Goal: Task Accomplishment & Management: Complete application form

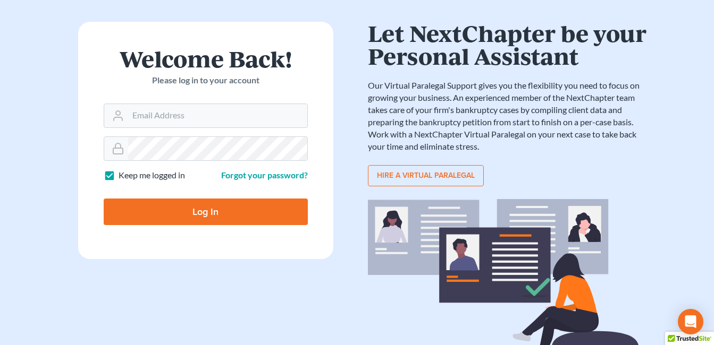
scroll to position [53, 0]
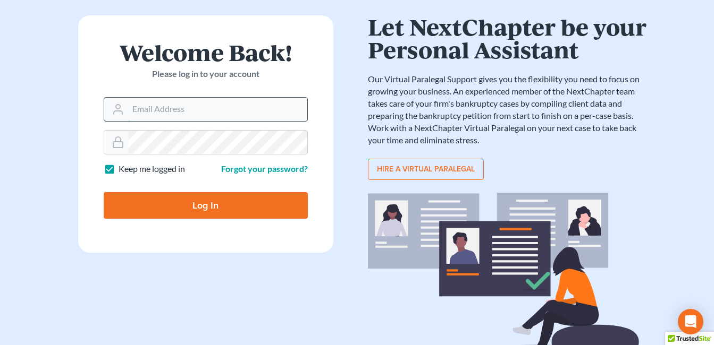
click at [183, 111] on input "Email Address" at bounding box center [217, 109] width 179 height 23
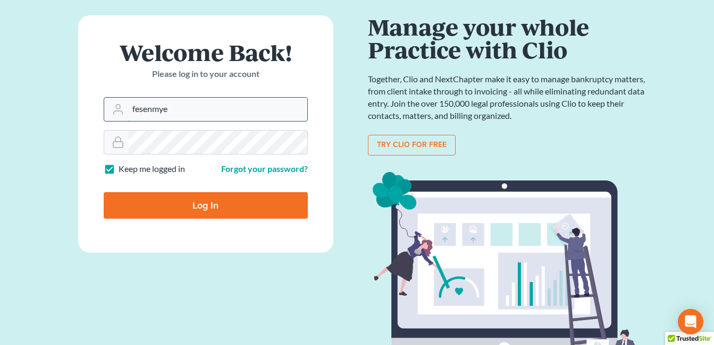
type input "[EMAIL_ADDRESS][DOMAIN_NAME]"
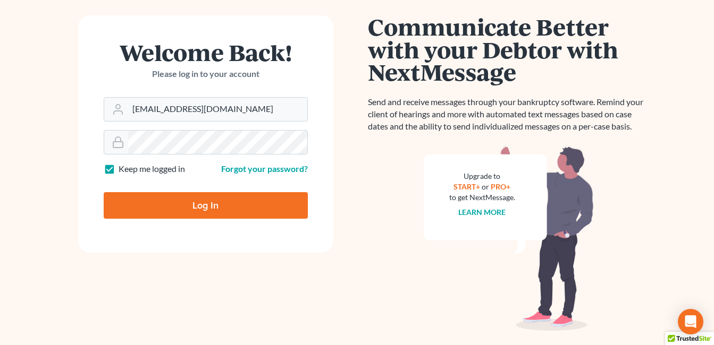
click at [199, 204] on input "Log In" at bounding box center [206, 205] width 204 height 27
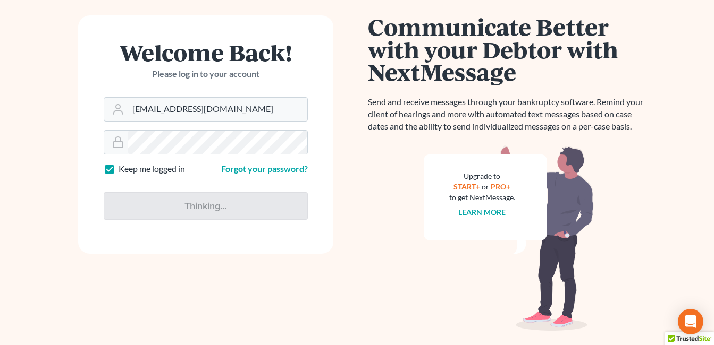
type input "Thinking..."
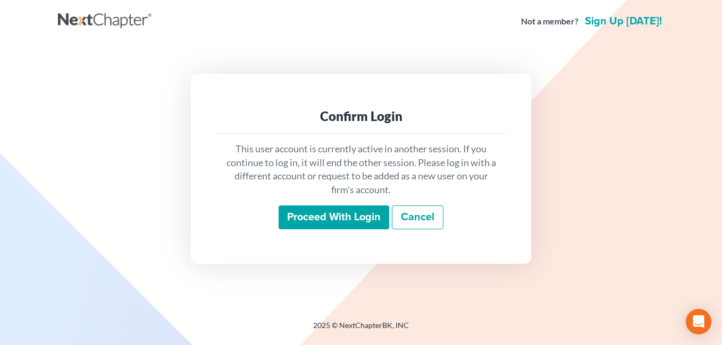
click at [341, 220] on input "Proceed with login" at bounding box center [333, 218] width 111 height 24
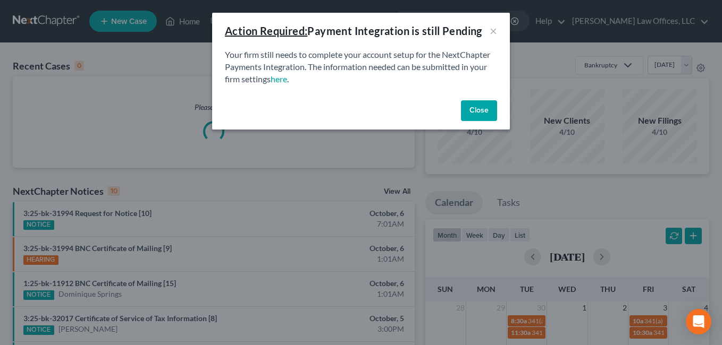
click at [474, 112] on button "Close" at bounding box center [479, 110] width 36 height 21
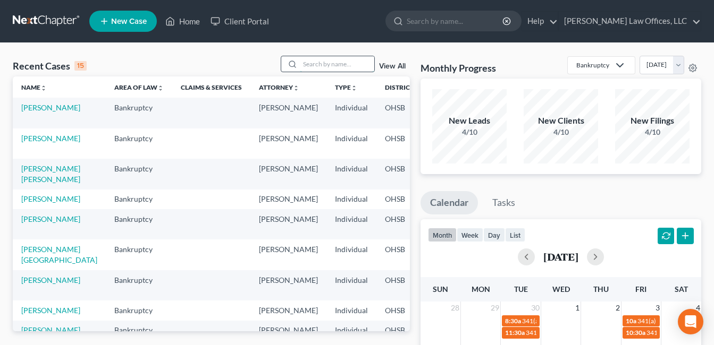
click at [360, 66] on input "search" at bounding box center [337, 63] width 74 height 15
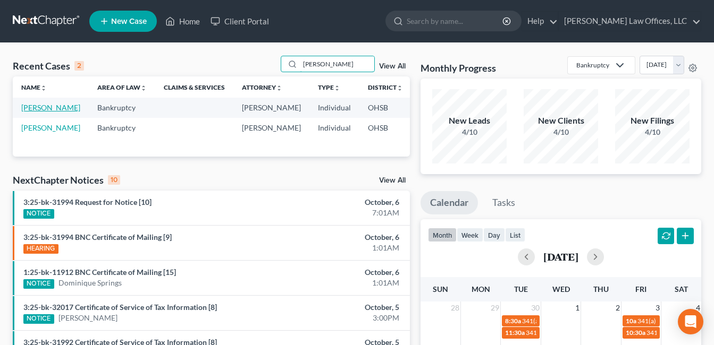
type input "[PERSON_NAME]"
click at [34, 112] on link "[PERSON_NAME]" at bounding box center [50, 107] width 59 height 9
select select "4"
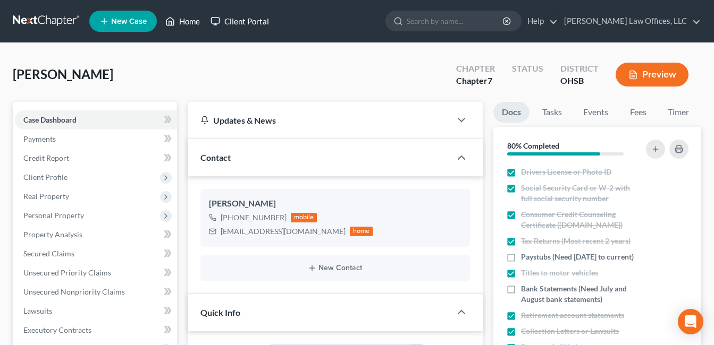
drag, startPoint x: 183, startPoint y: 17, endPoint x: 240, endPoint y: 30, distance: 58.3
click at [183, 17] on link "Home" at bounding box center [182, 21] width 45 height 19
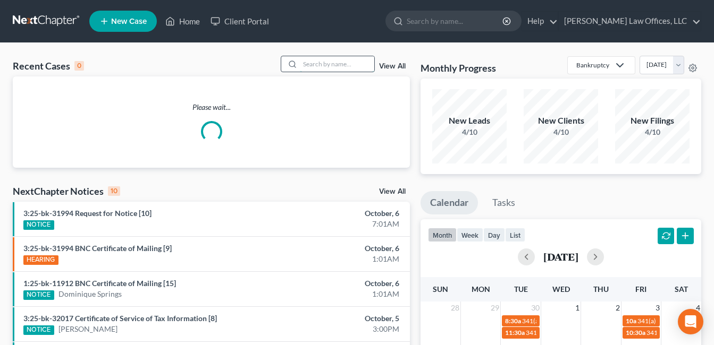
click at [359, 64] on input "search" at bounding box center [337, 63] width 74 height 15
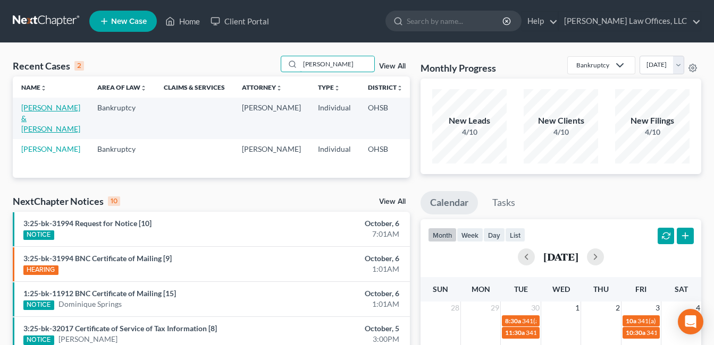
type input "foster"
click at [38, 119] on link "[PERSON_NAME] & [PERSON_NAME]" at bounding box center [50, 118] width 59 height 30
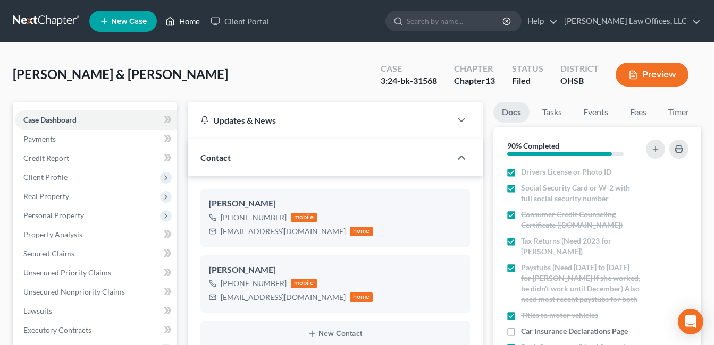
click at [193, 20] on link "Home" at bounding box center [182, 21] width 45 height 19
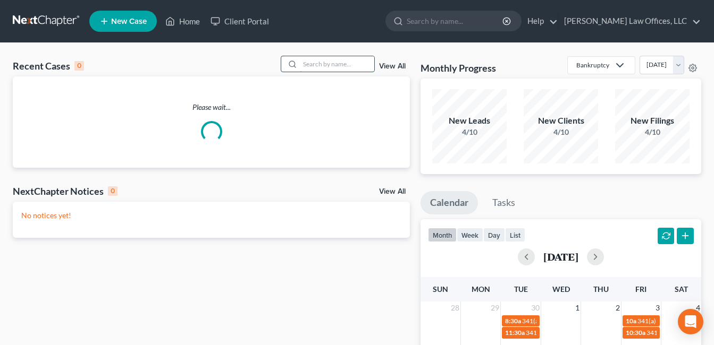
click at [359, 65] on input "search" at bounding box center [337, 63] width 74 height 15
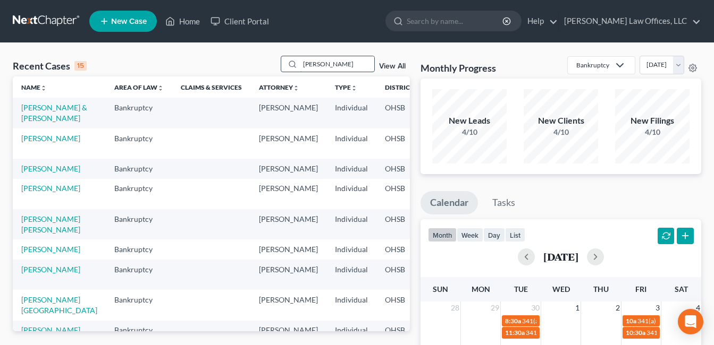
type input "howard"
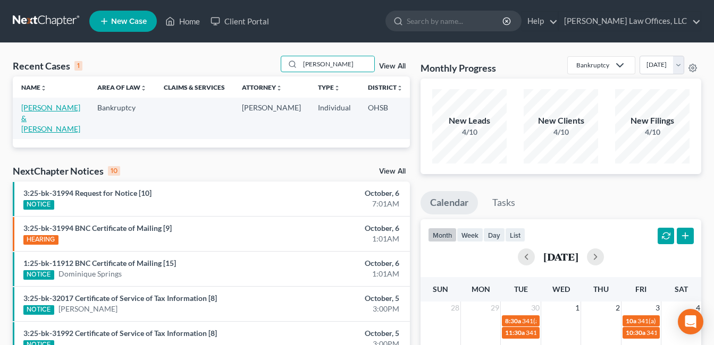
click at [29, 114] on link "[PERSON_NAME] & [PERSON_NAME]" at bounding box center [50, 118] width 59 height 30
select select "4"
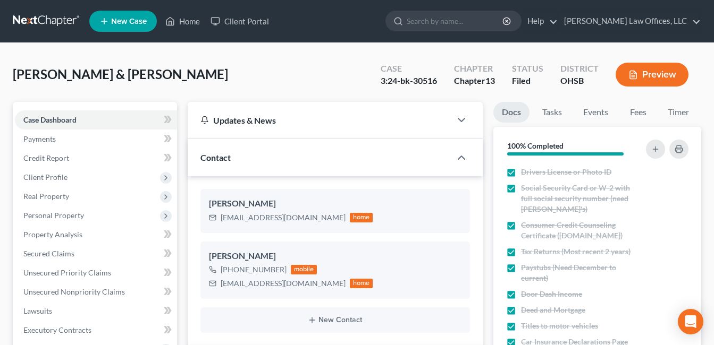
scroll to position [266, 0]
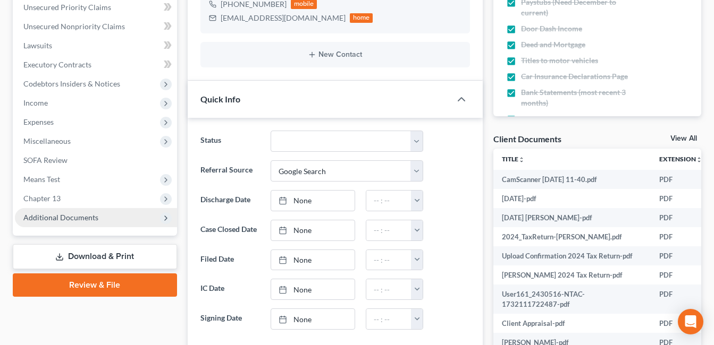
click at [76, 221] on span "Additional Documents" at bounding box center [60, 217] width 75 height 9
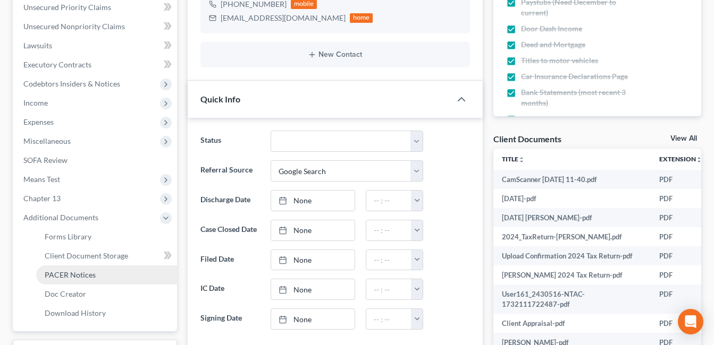
click at [97, 273] on link "PACER Notices" at bounding box center [106, 275] width 141 height 19
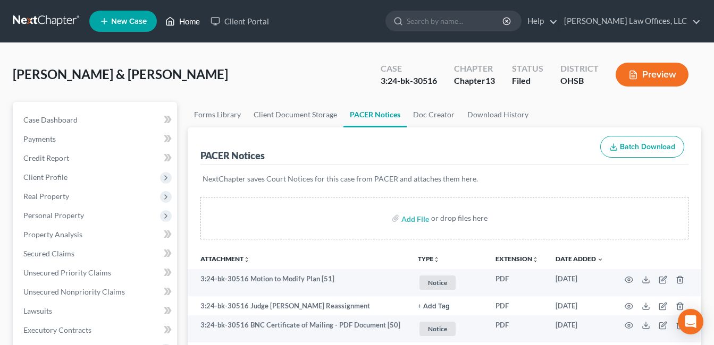
click at [187, 20] on link "Home" at bounding box center [182, 21] width 45 height 19
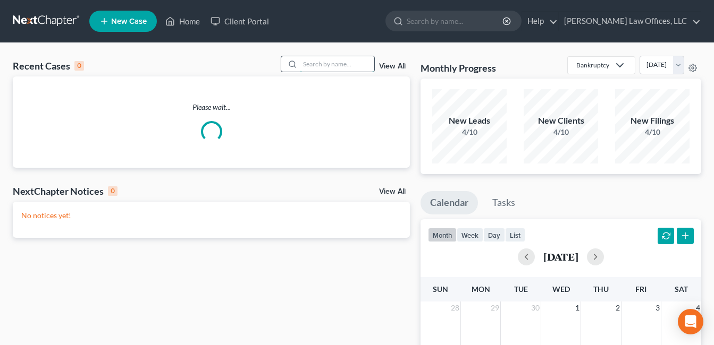
click at [310, 63] on input "search" at bounding box center [337, 63] width 74 height 15
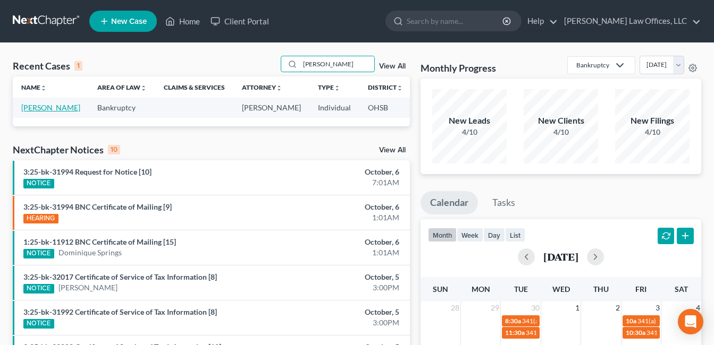
type input "eck"
click at [29, 112] on link "[PERSON_NAME]" at bounding box center [50, 107] width 59 height 9
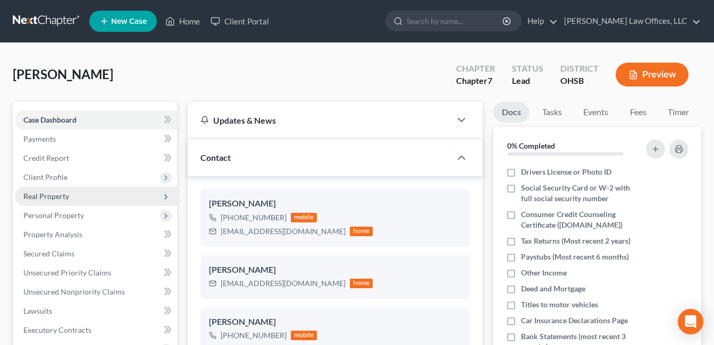
scroll to position [213, 0]
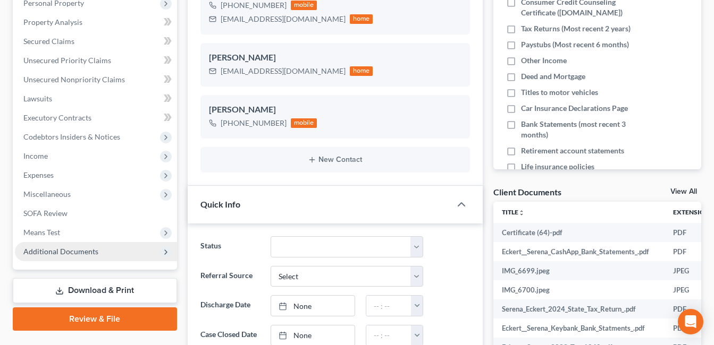
click at [79, 249] on span "Additional Documents" at bounding box center [60, 251] width 75 height 9
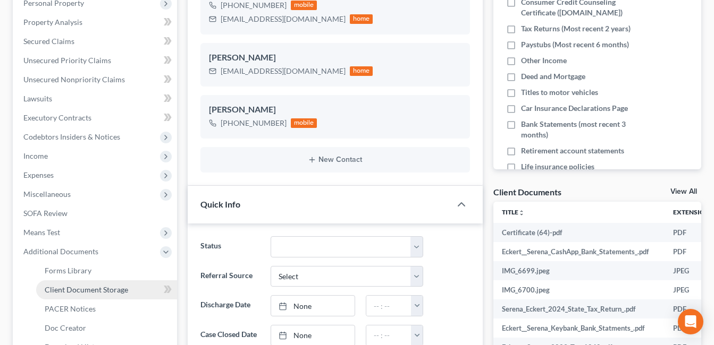
click at [101, 292] on span "Client Document Storage" at bounding box center [86, 289] width 83 height 9
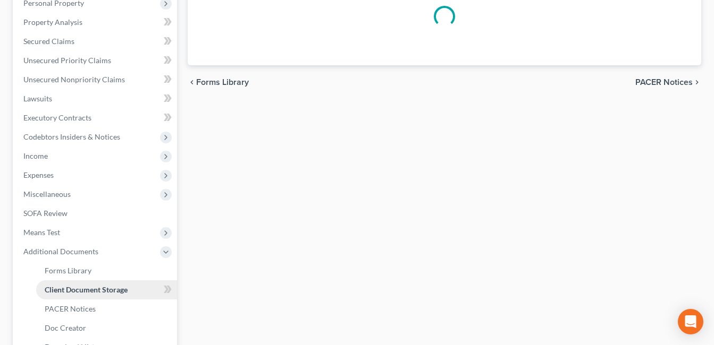
scroll to position [142, 0]
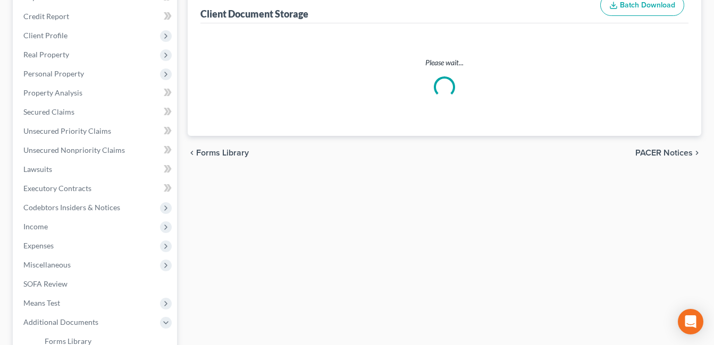
select select "7"
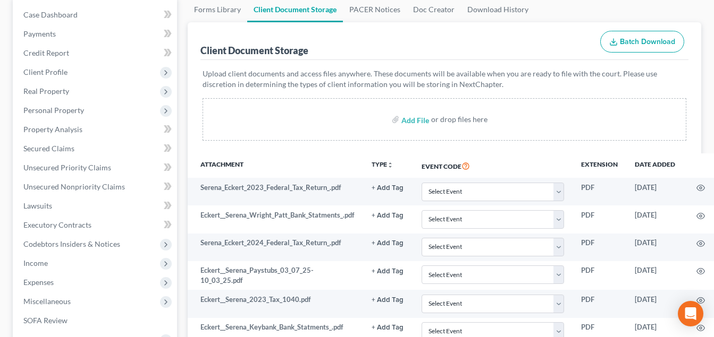
scroll to position [106, 0]
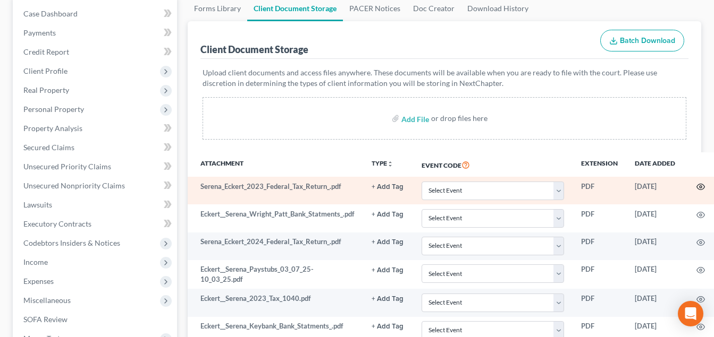
click at [700, 189] on icon "button" at bounding box center [700, 187] width 9 height 9
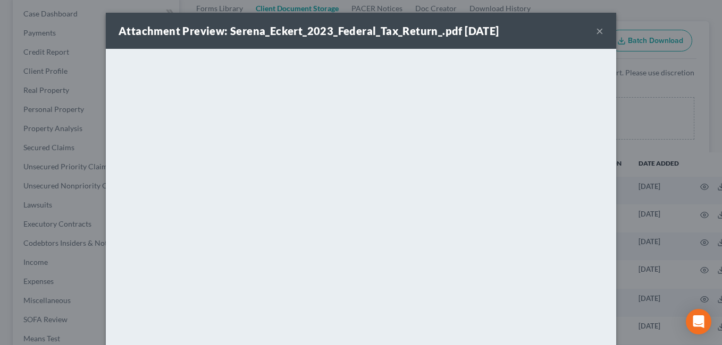
click at [596, 24] on button "×" at bounding box center [599, 30] width 7 height 13
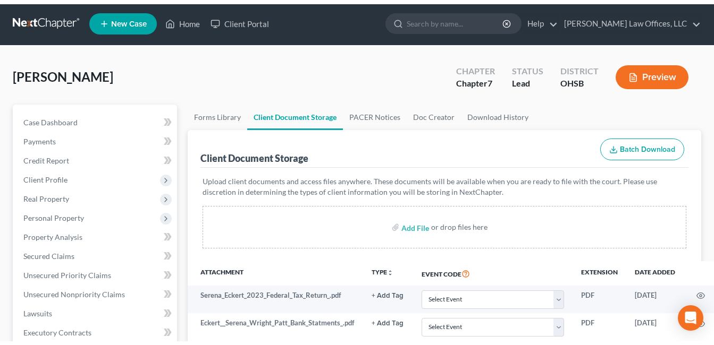
scroll to position [0, 0]
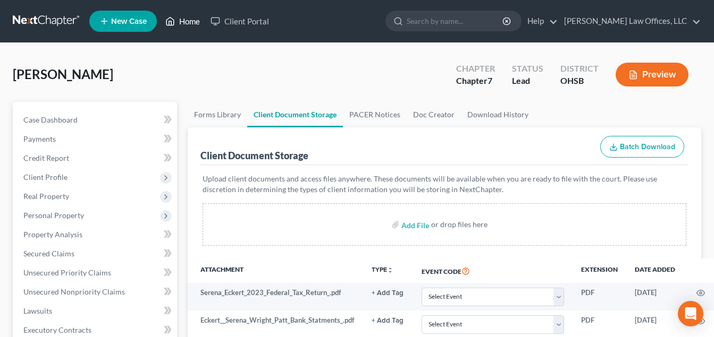
click at [187, 22] on link "Home" at bounding box center [182, 21] width 45 height 19
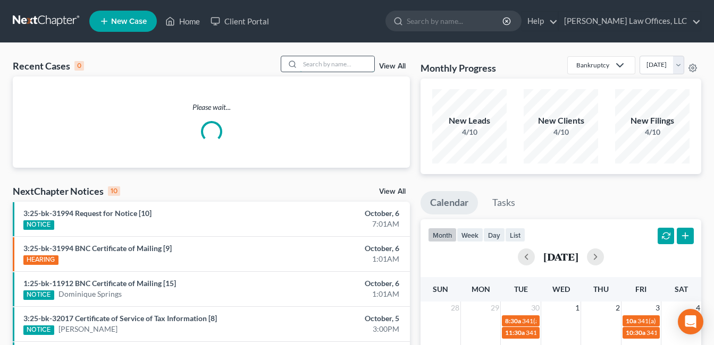
click at [319, 60] on input "search" at bounding box center [337, 63] width 74 height 15
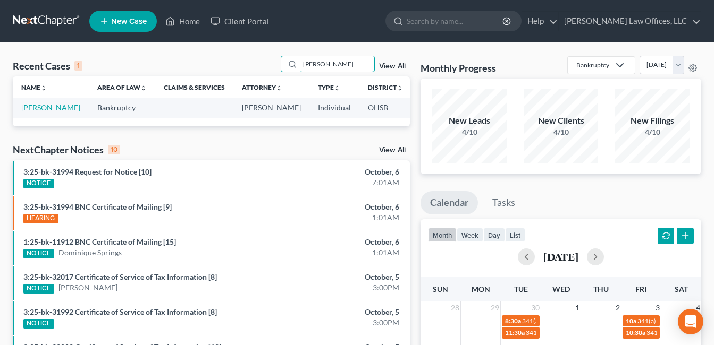
type input "gales"
click at [34, 112] on link "[PERSON_NAME]" at bounding box center [50, 107] width 59 height 9
select select "4"
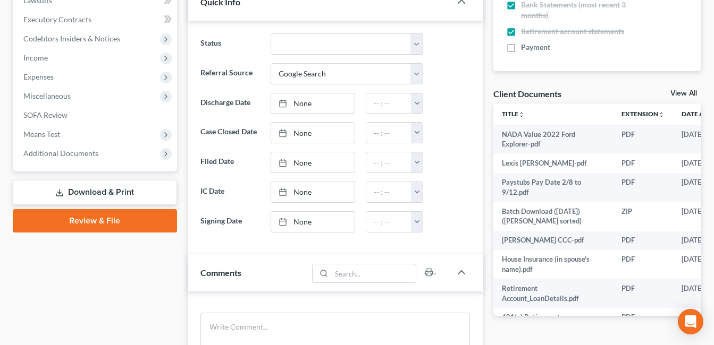
scroll to position [266, 0]
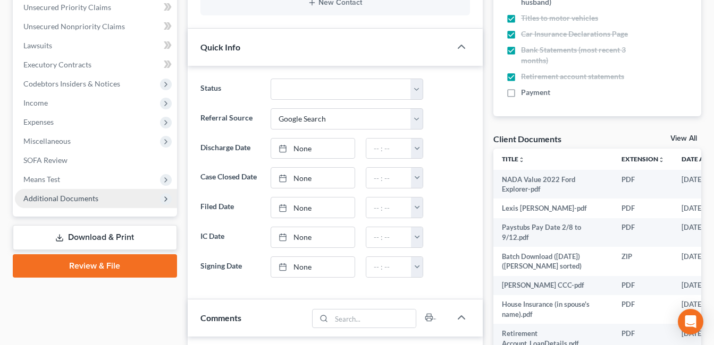
click at [41, 205] on span "Additional Documents" at bounding box center [96, 198] width 162 height 19
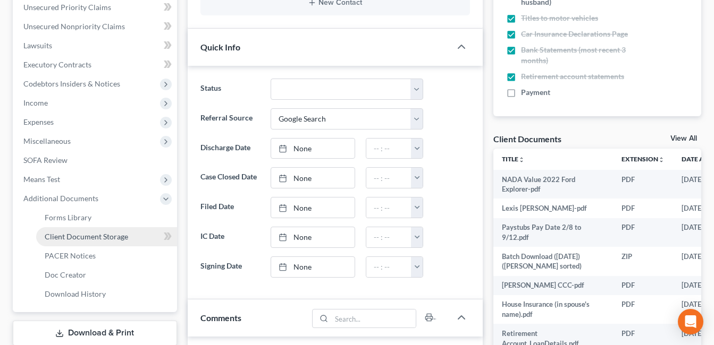
click at [68, 234] on span "Client Document Storage" at bounding box center [86, 236] width 83 height 9
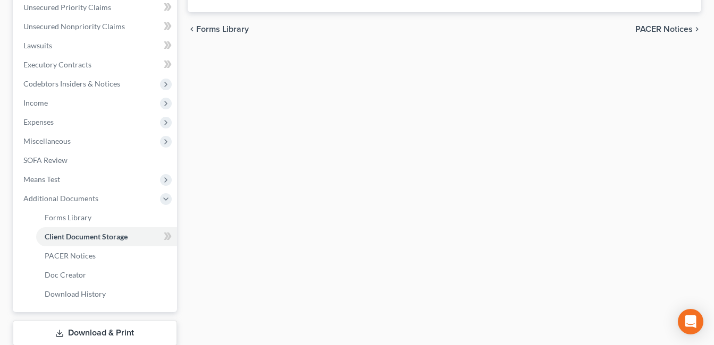
scroll to position [195, 0]
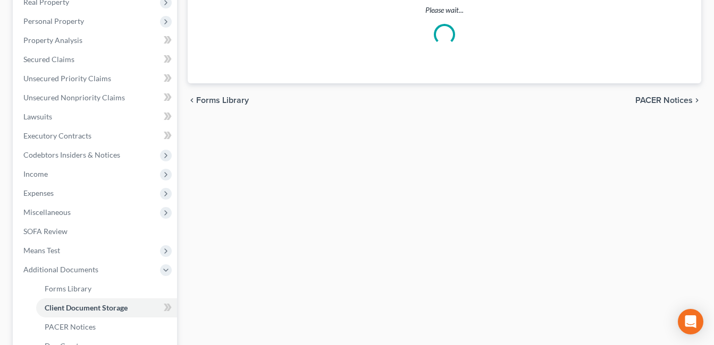
select select "7"
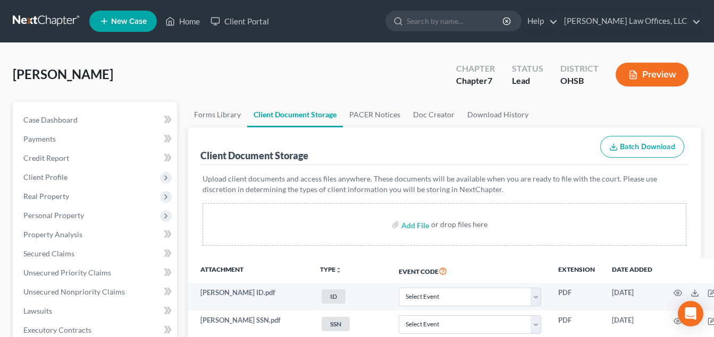
scroll to position [213, 0]
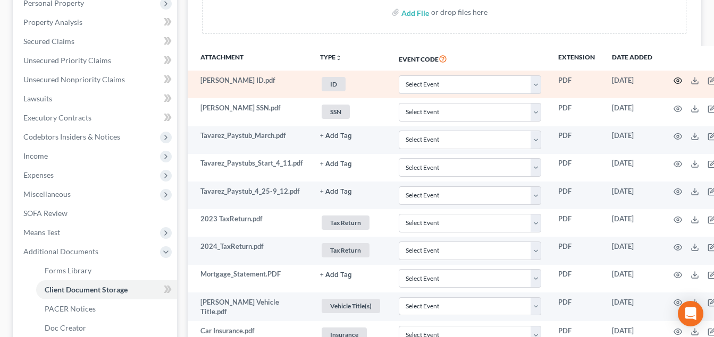
click at [678, 81] on icon "button" at bounding box center [677, 81] width 9 height 9
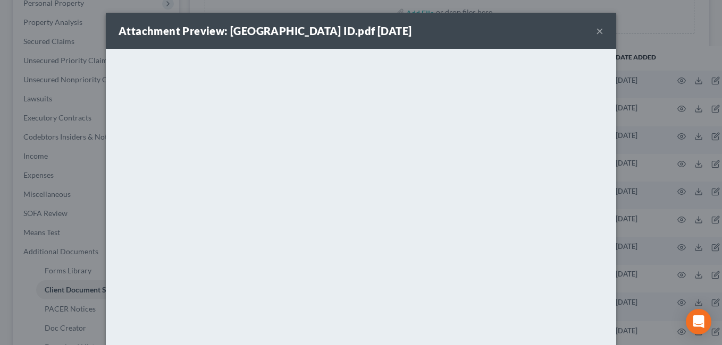
click at [597, 29] on button "×" at bounding box center [599, 30] width 7 height 13
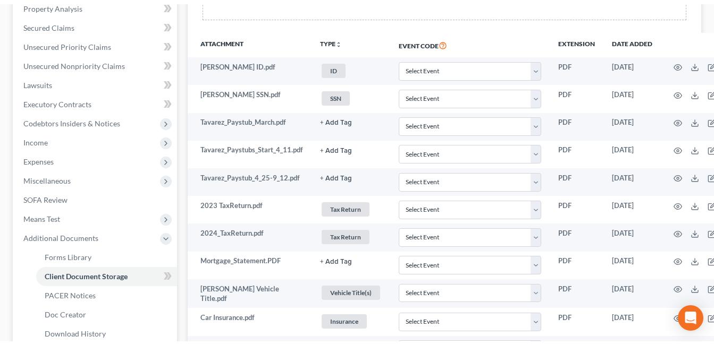
scroll to position [0, 0]
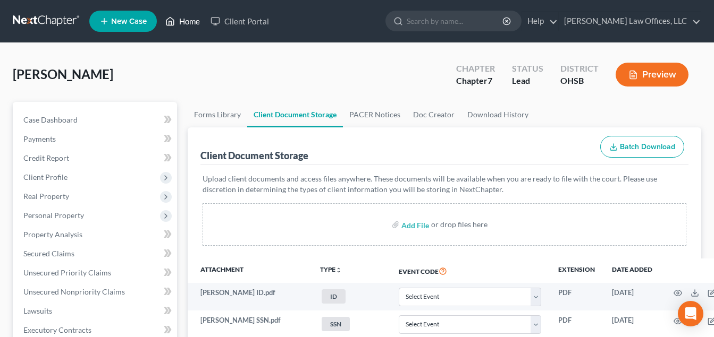
click at [187, 20] on link "Home" at bounding box center [182, 21] width 45 height 19
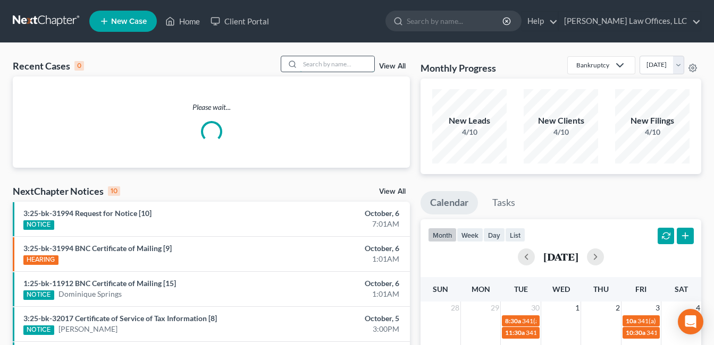
click at [333, 66] on input "search" at bounding box center [337, 63] width 74 height 15
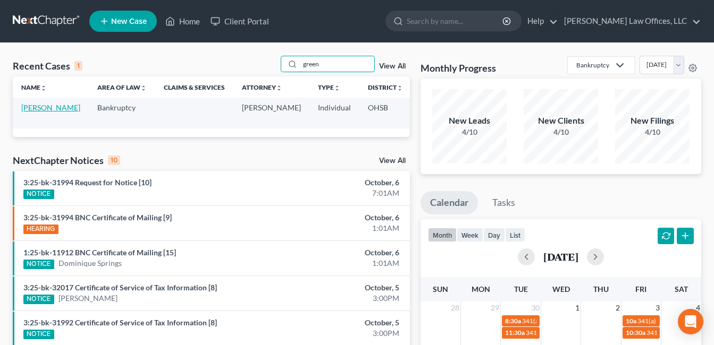
type input "green"
click at [37, 108] on link "[PERSON_NAME]" at bounding box center [50, 107] width 59 height 9
select select "3"
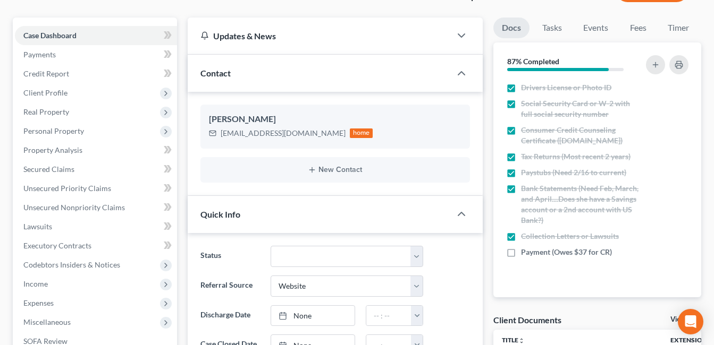
scroll to position [319, 0]
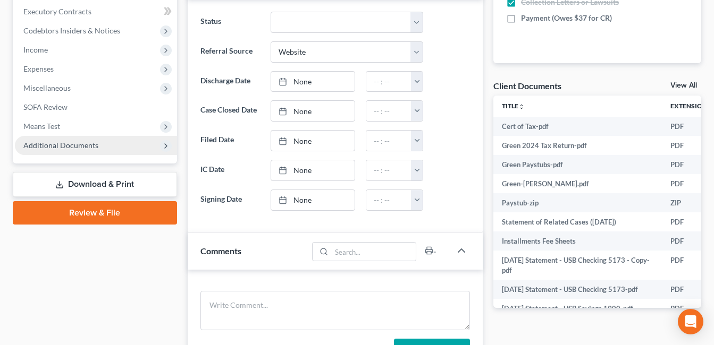
click at [105, 146] on span "Additional Documents" at bounding box center [96, 145] width 162 height 19
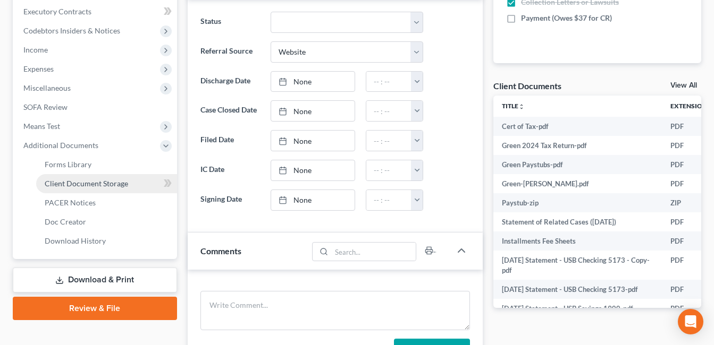
click at [111, 185] on span "Client Document Storage" at bounding box center [86, 183] width 83 height 9
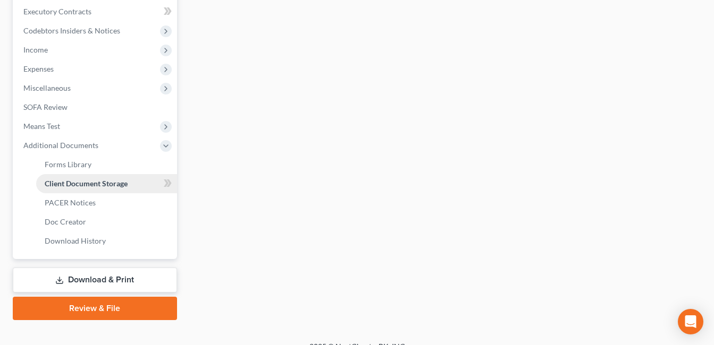
scroll to position [280, 0]
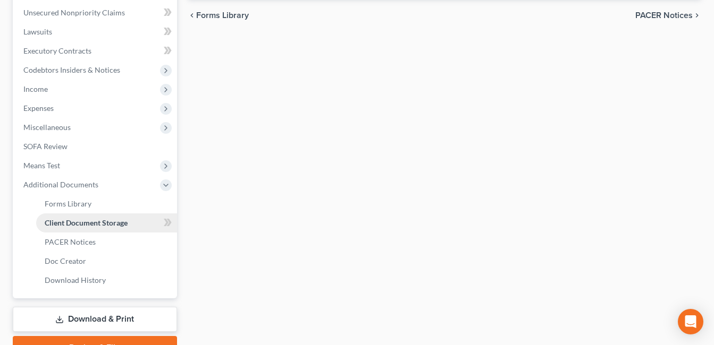
select select "7"
select select "37"
select select "52"
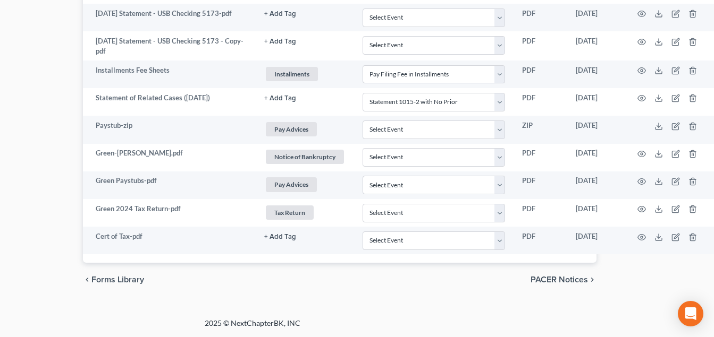
scroll to position [1005, 108]
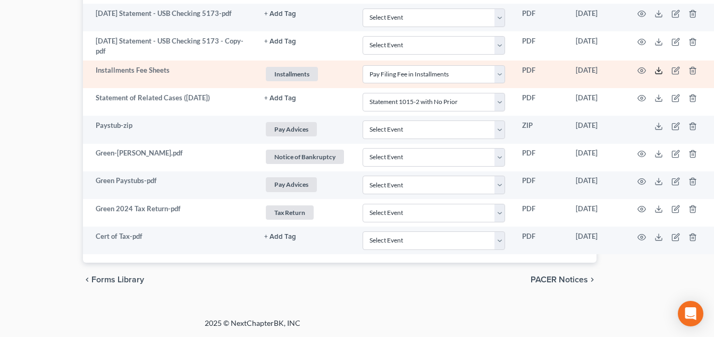
click at [658, 71] on icon at bounding box center [658, 70] width 9 height 9
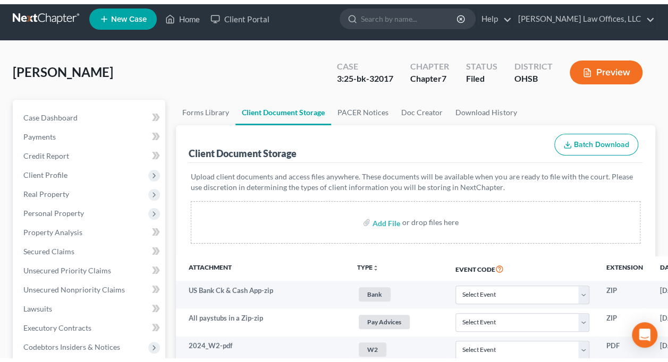
scroll to position [0, 0]
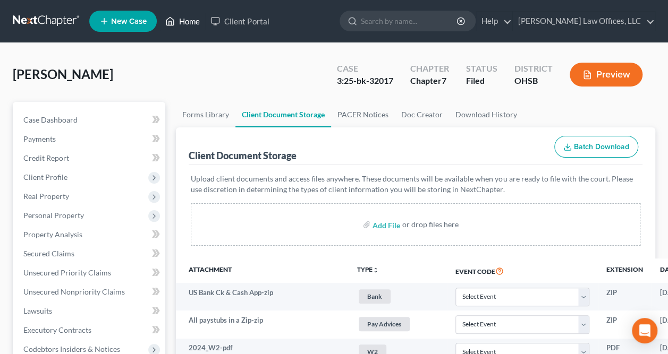
click at [188, 19] on link "Home" at bounding box center [182, 21] width 45 height 19
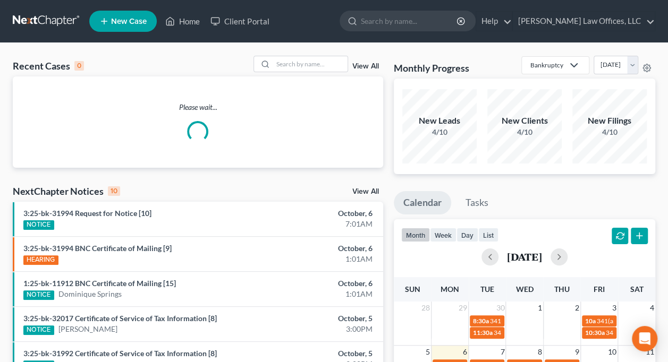
click at [373, 65] on link "View All" at bounding box center [365, 66] width 27 height 7
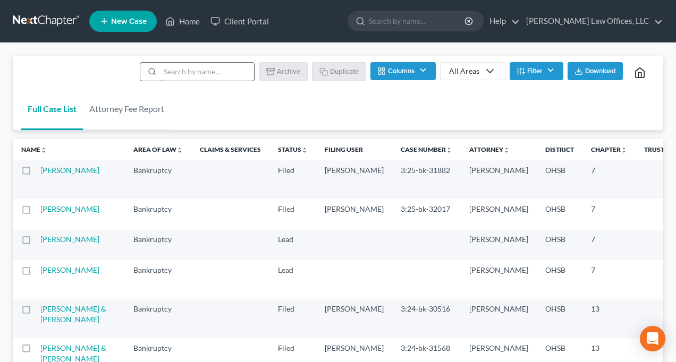
click at [188, 71] on input "search" at bounding box center [207, 72] width 94 height 18
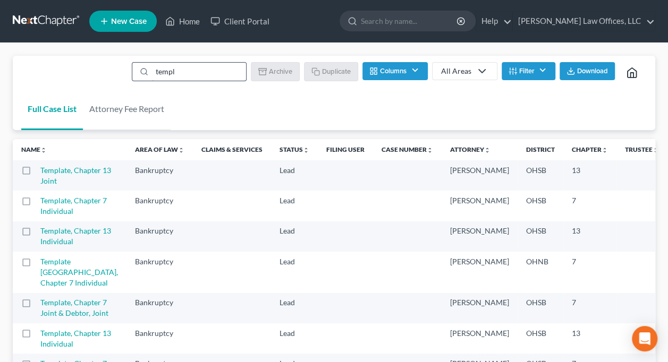
type input "template"
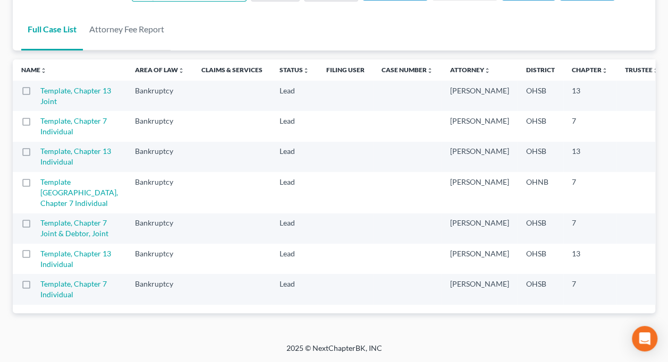
scroll to position [159, 0]
click at [36, 226] on label at bounding box center [36, 226] width 0 height 0
click at [40, 225] on input "checkbox" at bounding box center [43, 221] width 7 height 7
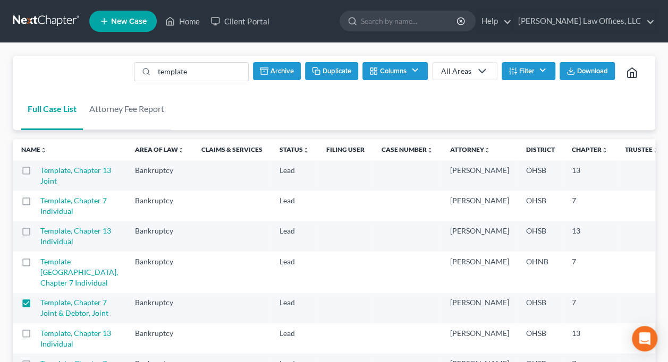
click at [338, 75] on button "Duplicate" at bounding box center [331, 71] width 53 height 18
checkbox input "false"
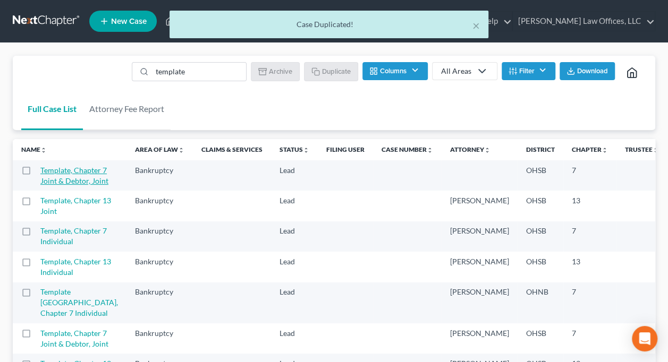
click at [54, 182] on link "Template, Chapter 7 Joint & Debtor, Joint" at bounding box center [74, 176] width 68 height 20
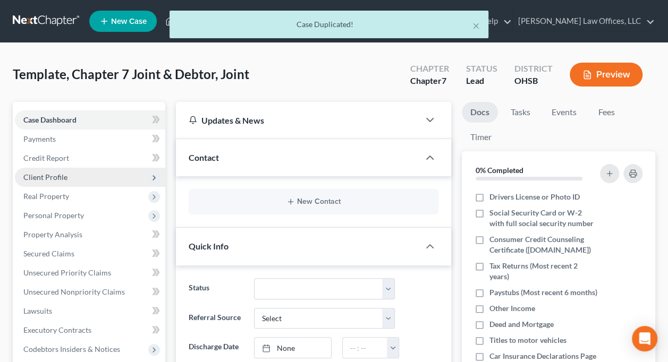
click at [70, 177] on span "Client Profile" at bounding box center [90, 177] width 150 height 19
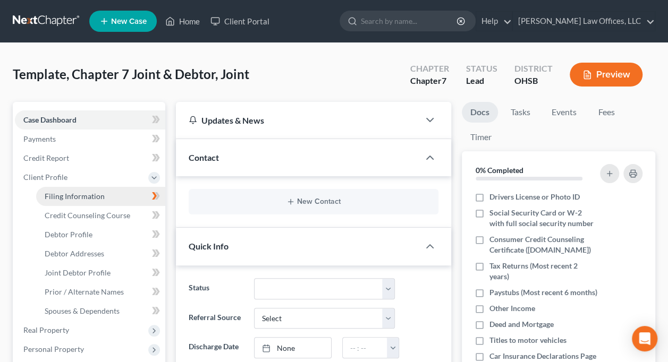
click at [89, 199] on span "Filing Information" at bounding box center [75, 196] width 60 height 9
select select "1"
select select "0"
select select "62"
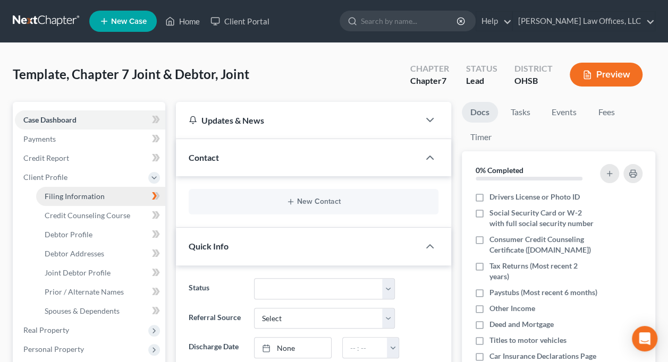
select select "0"
select select "36"
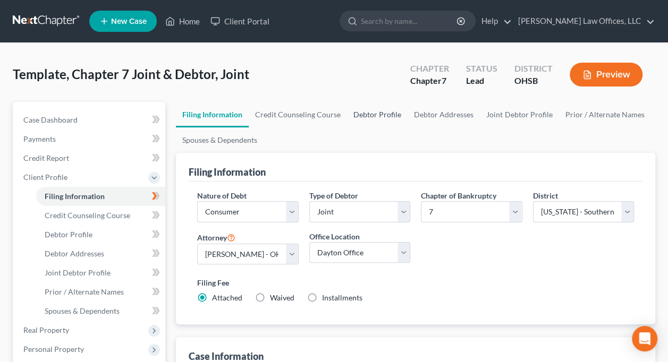
click at [384, 111] on link "Debtor Profile" at bounding box center [377, 115] width 61 height 26
select select "1"
select select "0"
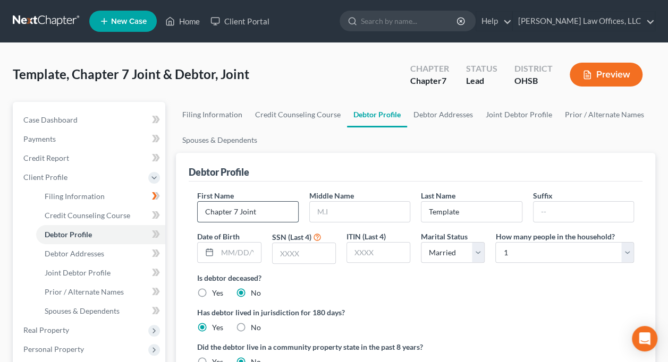
drag, startPoint x: 275, startPoint y: 205, endPoint x: 202, endPoint y: 216, distance: 74.1
click at [202, 216] on input "Chapter 7 Joint" at bounding box center [248, 212] width 100 height 20
type input "David"
type input "Pfiffner"
click at [527, 113] on link "Joint Debtor Profile" at bounding box center [518, 115] width 79 height 26
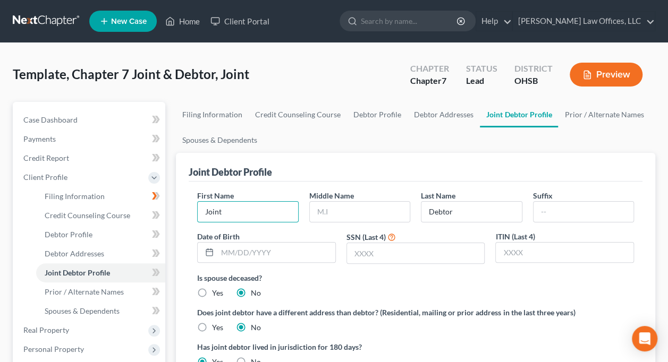
drag, startPoint x: 255, startPoint y: 208, endPoint x: 185, endPoint y: 210, distance: 70.2
click at [185, 210] on div "Joint Debtor Profile First Name Joint Middle Name Last Name Debtor Suffix Date …" at bounding box center [415, 305] width 479 height 305
click at [246, 207] on input "Joint" at bounding box center [248, 212] width 100 height 20
type input "JointRebecca"
type input "Pfiffner"
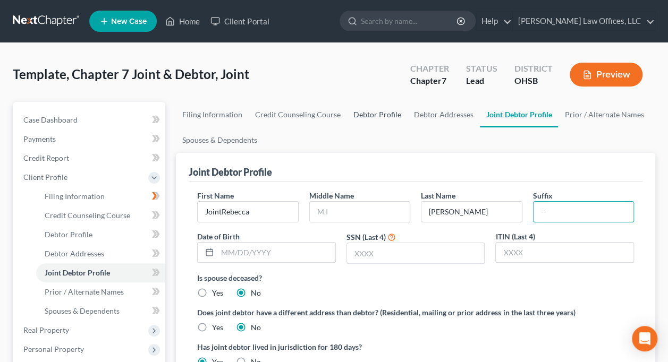
click at [378, 112] on link "Debtor Profile" at bounding box center [377, 115] width 61 height 26
select select "1"
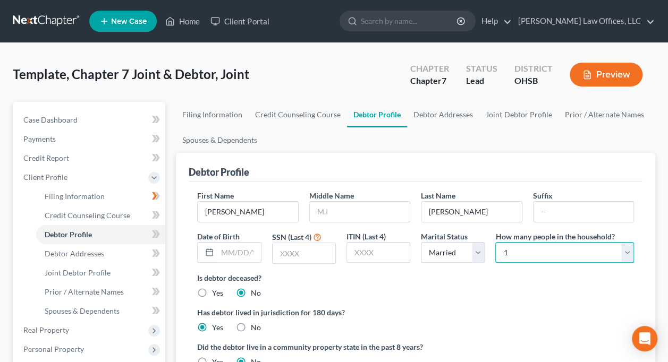
click at [627, 252] on select "Select 1 2 3 4 5 6 7 8 9 10 11 12 13 14 15 16 17 18 19 20" at bounding box center [564, 252] width 139 height 21
select select "1"
click at [495, 242] on select "Select 1 2 3 4 5 6 7 8 9 10 11 12 13 14 15 16 17 18 19 20" at bounding box center [564, 252] width 139 height 21
click at [437, 294] on div "Is debtor deceased? Yes No" at bounding box center [415, 286] width 437 height 26
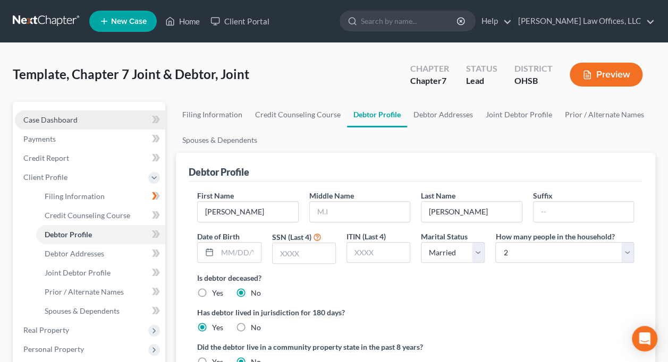
click at [94, 115] on link "Case Dashboard" at bounding box center [90, 120] width 150 height 19
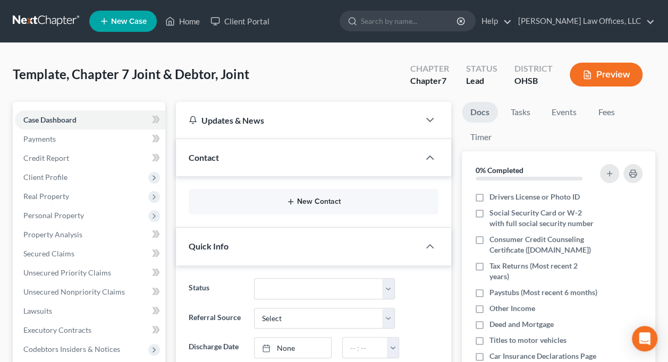
click at [333, 200] on button "New Contact" at bounding box center [313, 202] width 233 height 9
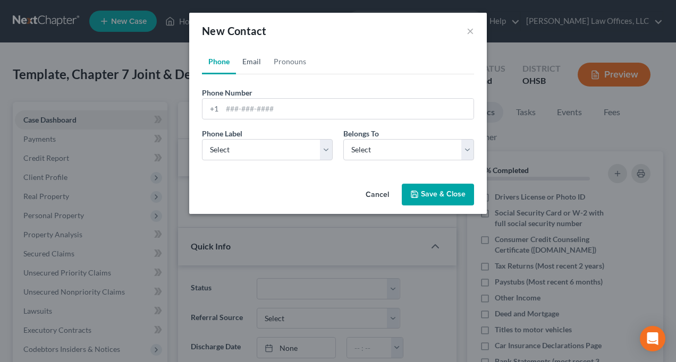
click at [257, 57] on link "Email" at bounding box center [251, 62] width 31 height 26
paste input "dpiffy@gmail.com"
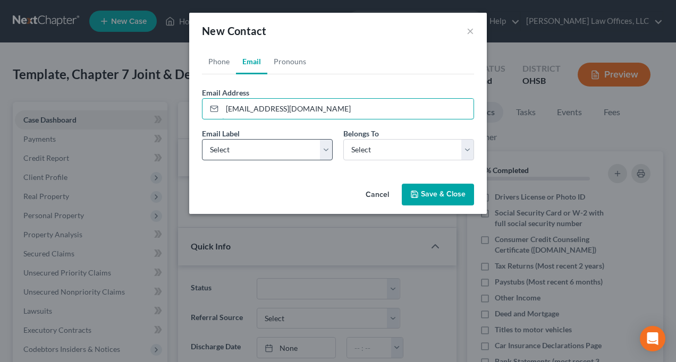
type input "dpiffy@gmail.com"
drag, startPoint x: 330, startPoint y: 150, endPoint x: 302, endPoint y: 159, distance: 29.7
click at [330, 150] on select "Select Home Work Other" at bounding box center [267, 149] width 131 height 21
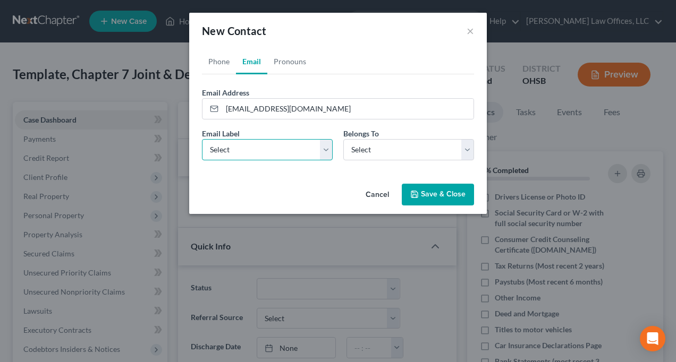
select select "0"
click at [202, 139] on select "Select Home Work Other" at bounding box center [267, 149] width 131 height 21
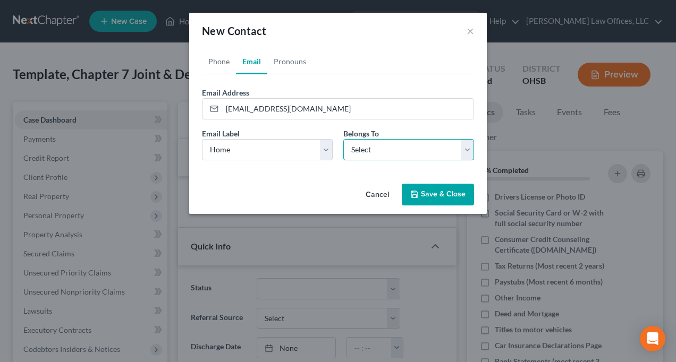
click at [467, 149] on select "Select Client Spouse Other" at bounding box center [408, 149] width 131 height 21
select select "0"
click at [343, 139] on select "Select Client Spouse Other" at bounding box center [408, 149] width 131 height 21
click at [438, 196] on button "Save & Close" at bounding box center [438, 195] width 72 height 22
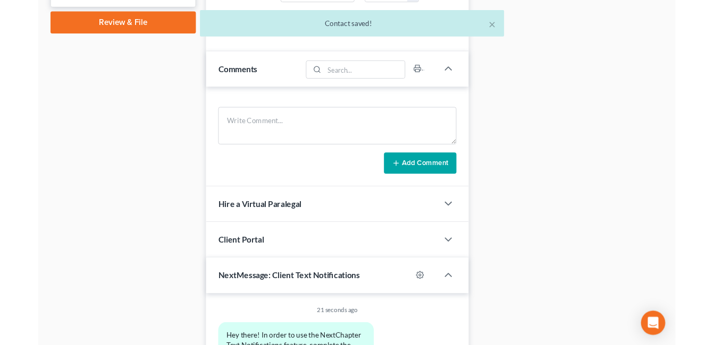
scroll to position [531, 0]
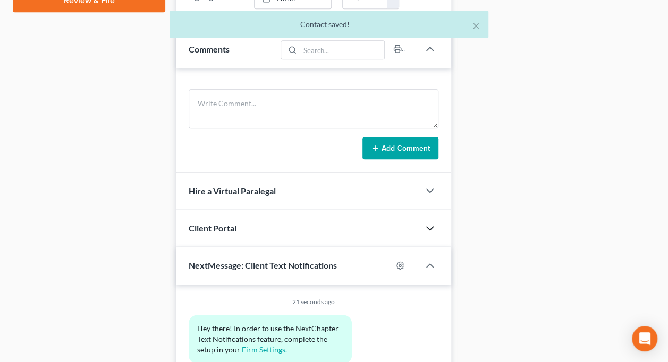
click at [432, 225] on icon "button" at bounding box center [430, 228] width 13 height 13
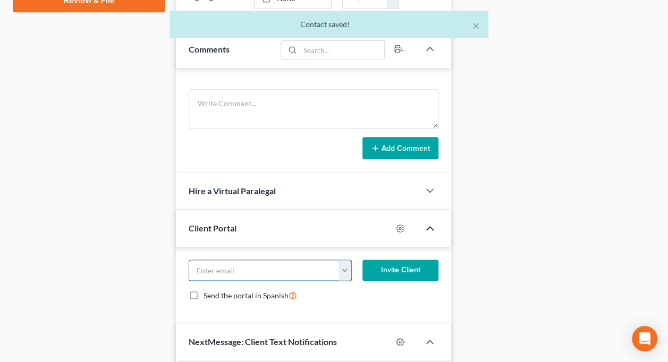
paste input "dpiffy@gmail.com"
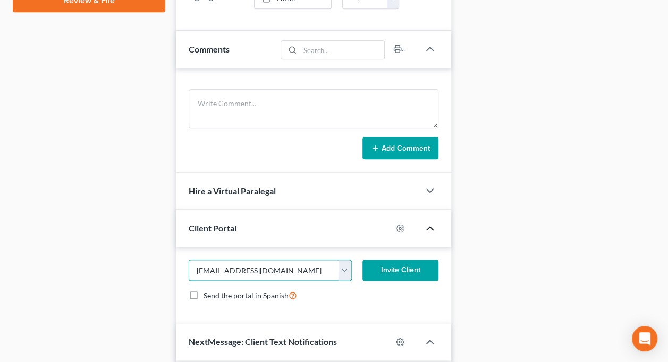
type input "dpiffy@gmail.com"
click at [412, 266] on button "Invite Client" at bounding box center [400, 270] width 76 height 21
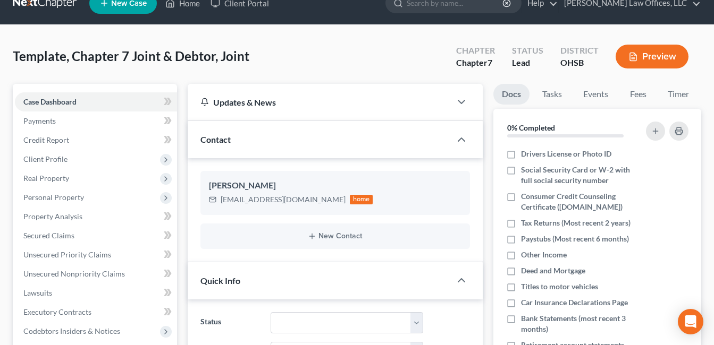
scroll to position [0, 0]
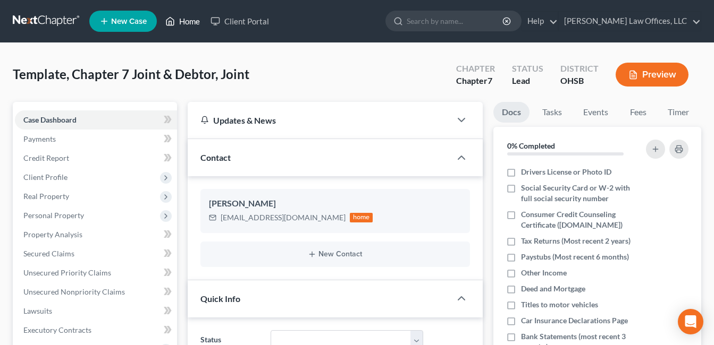
click at [191, 25] on link "Home" at bounding box center [182, 21] width 45 height 19
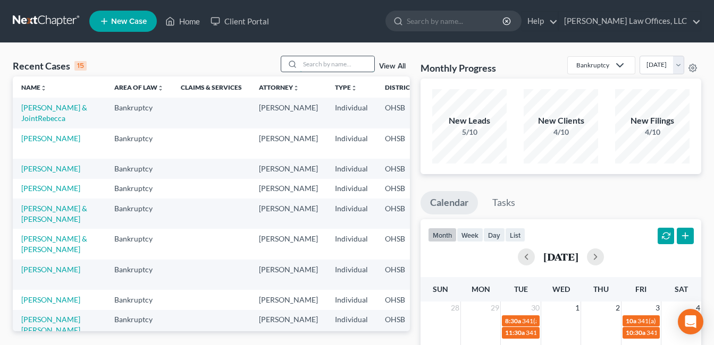
click at [334, 66] on input "search" at bounding box center [337, 63] width 74 height 15
type input "[PERSON_NAME]"
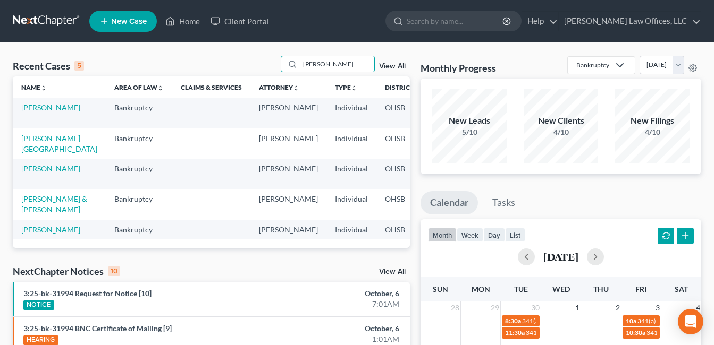
click at [37, 173] on link "[PERSON_NAME]" at bounding box center [50, 168] width 59 height 9
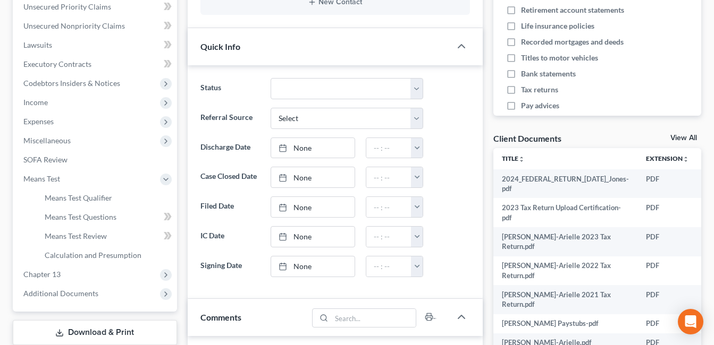
scroll to position [319, 0]
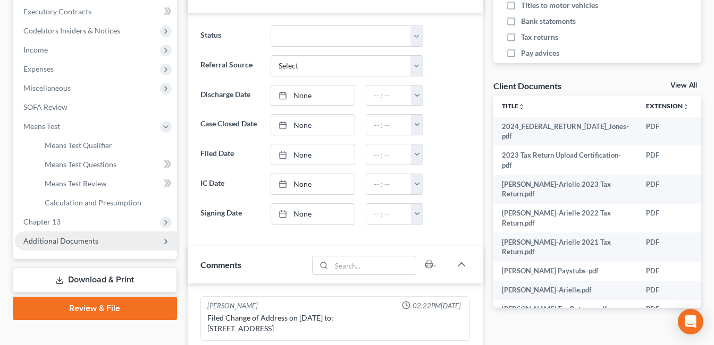
click at [104, 241] on span "Additional Documents" at bounding box center [96, 241] width 162 height 19
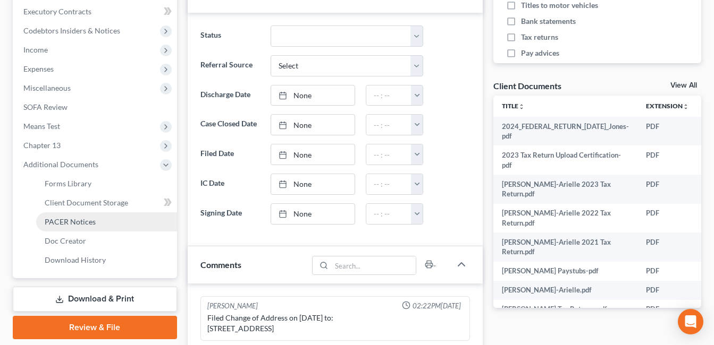
click at [100, 219] on link "PACER Notices" at bounding box center [106, 222] width 141 height 19
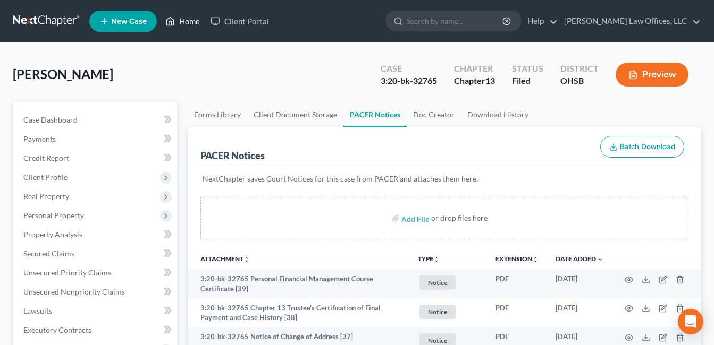
click at [193, 19] on link "Home" at bounding box center [182, 21] width 45 height 19
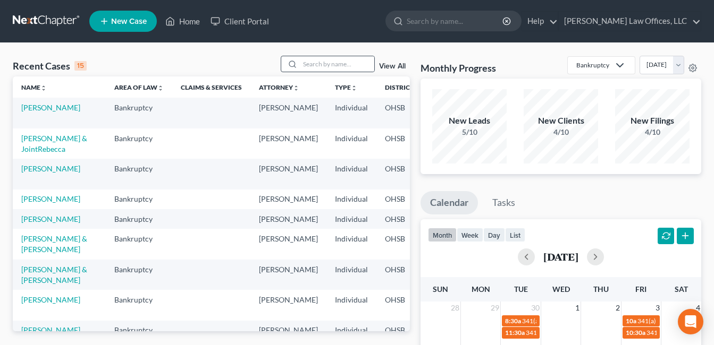
click at [322, 72] on div at bounding box center [328, 64] width 95 height 16
click at [320, 67] on input "search" at bounding box center [337, 63] width 74 height 15
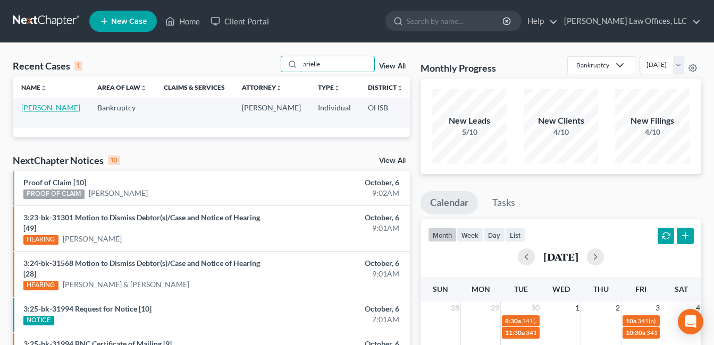
type input "arielle"
click at [35, 112] on link "[PERSON_NAME]" at bounding box center [50, 107] width 59 height 9
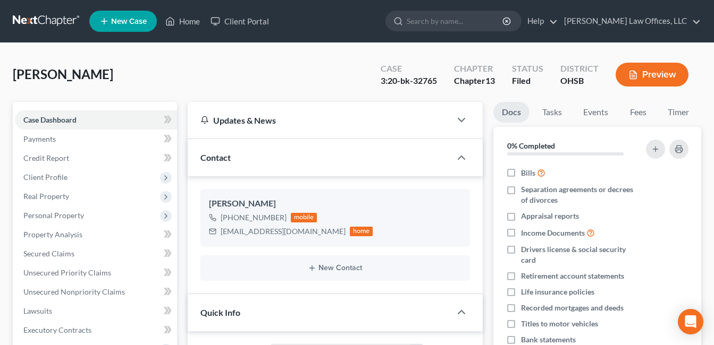
scroll to position [425, 0]
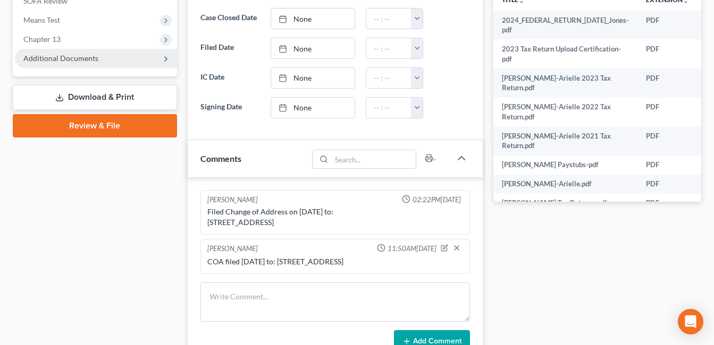
click at [104, 61] on span "Additional Documents" at bounding box center [96, 58] width 162 height 19
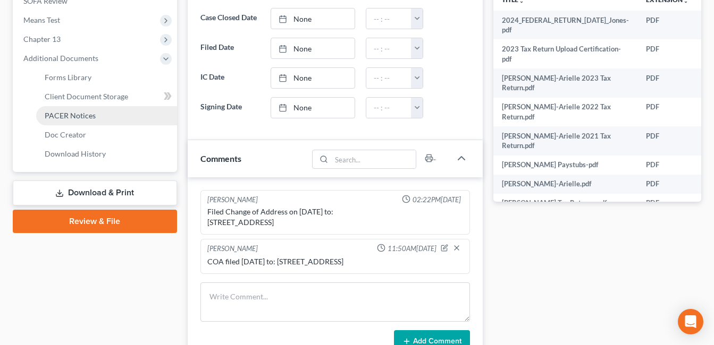
click at [99, 114] on link "PACER Notices" at bounding box center [106, 115] width 141 height 19
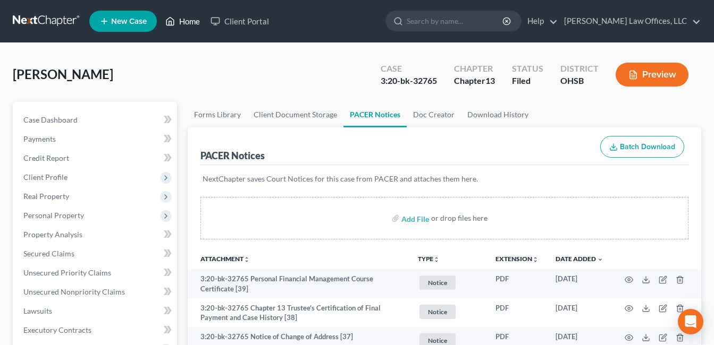
click at [181, 16] on link "Home" at bounding box center [182, 21] width 45 height 19
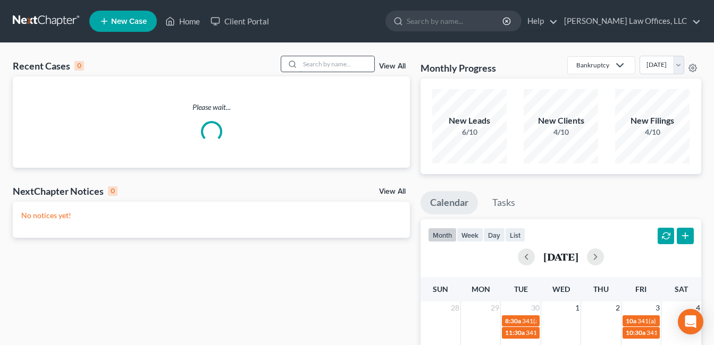
click at [315, 64] on input "search" at bounding box center [337, 63] width 74 height 15
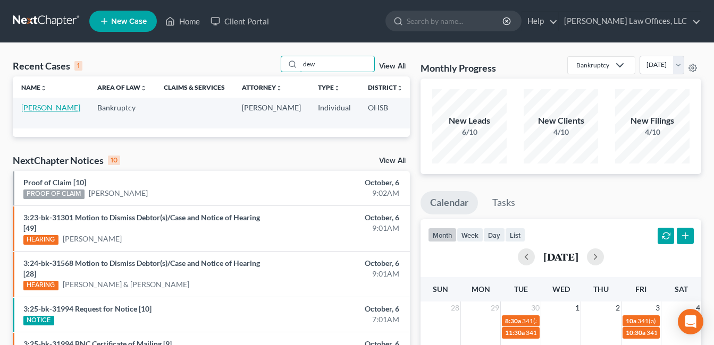
type input "dew"
click at [36, 106] on link "[PERSON_NAME]" at bounding box center [50, 107] width 59 height 9
select select "0"
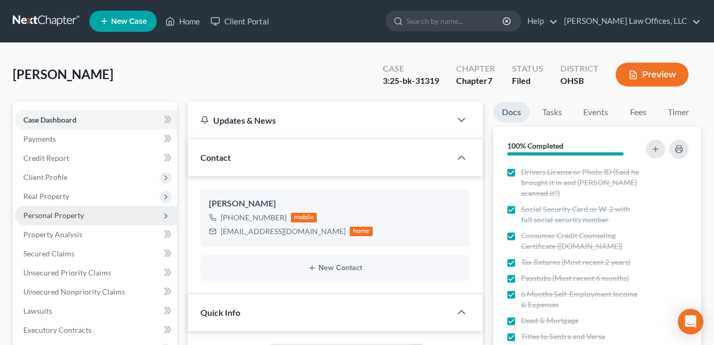
click at [48, 214] on span "Personal Property" at bounding box center [53, 215] width 61 height 9
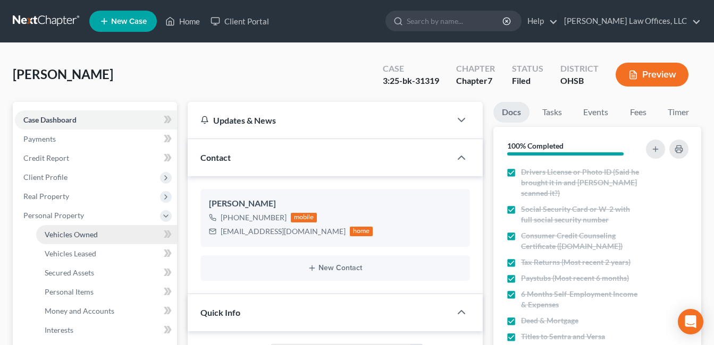
click at [95, 237] on span "Vehicles Owned" at bounding box center [71, 234] width 53 height 9
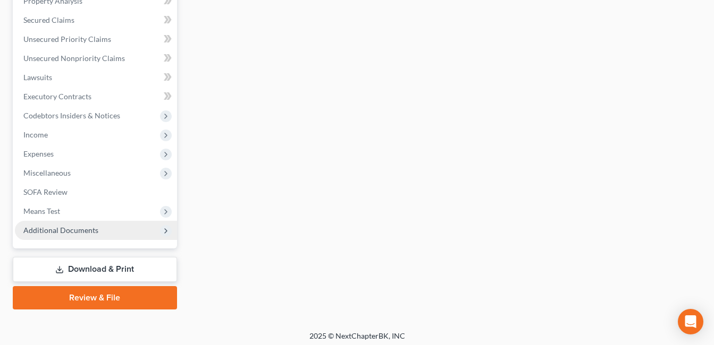
click at [73, 239] on span "Additional Documents" at bounding box center [96, 230] width 162 height 19
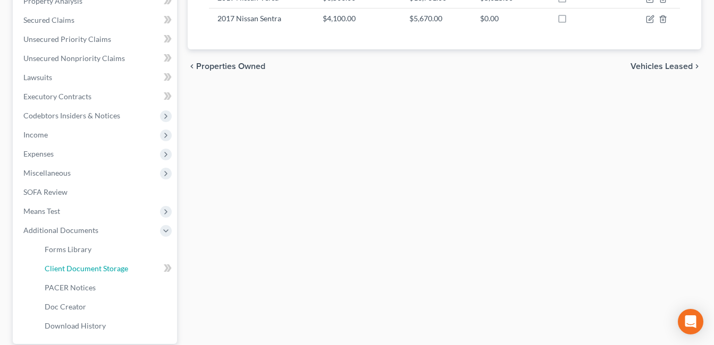
click at [102, 266] on span "Client Document Storage" at bounding box center [86, 268] width 83 height 9
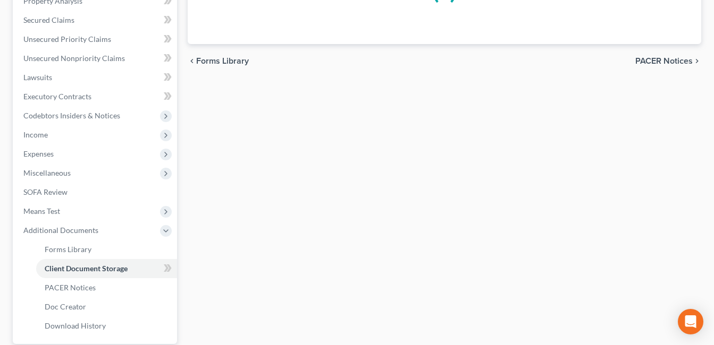
scroll to position [180, 0]
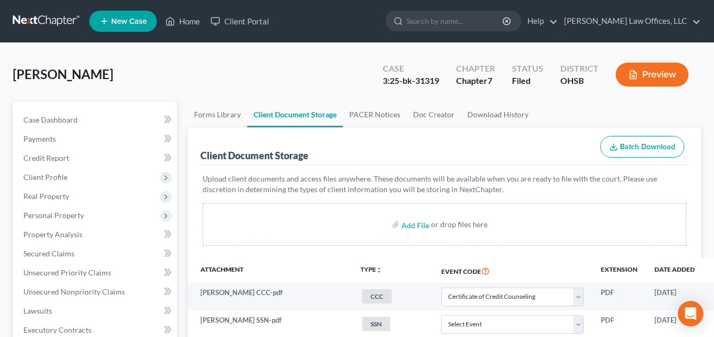
select select "7"
select select "52"
select select "37"
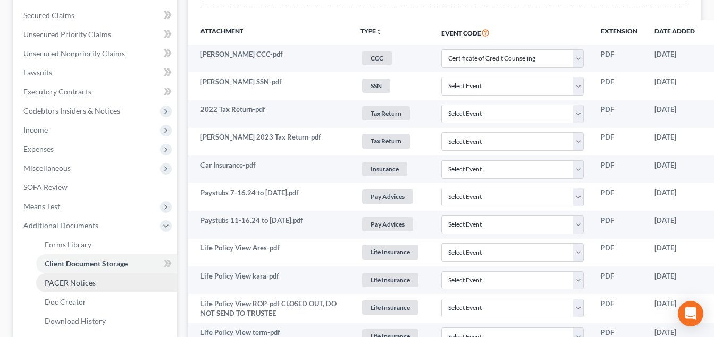
scroll to position [425, 0]
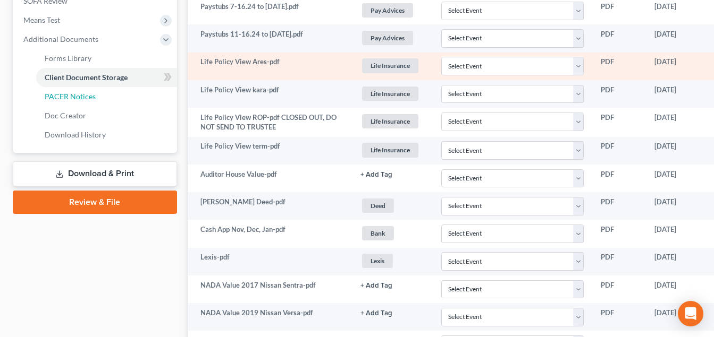
click at [86, 96] on span "PACER Notices" at bounding box center [70, 96] width 51 height 9
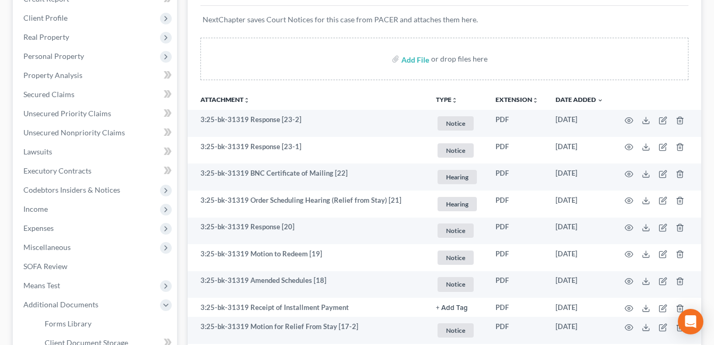
scroll to position [213, 0]
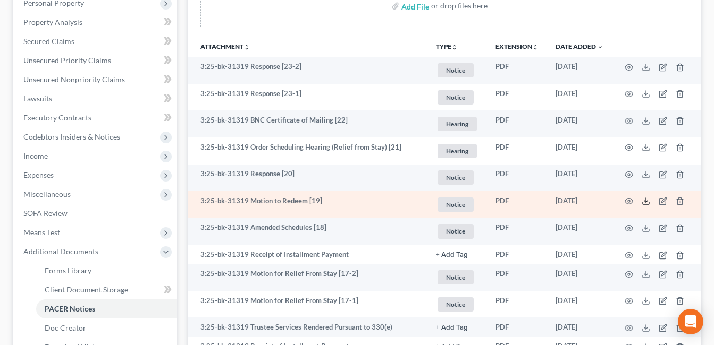
click at [646, 202] on line at bounding box center [646, 200] width 0 height 4
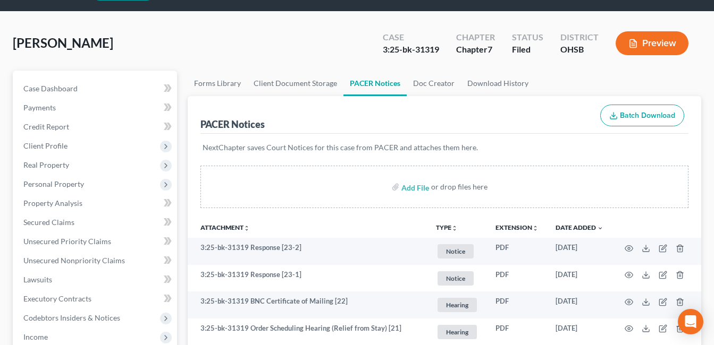
scroll to position [0, 0]
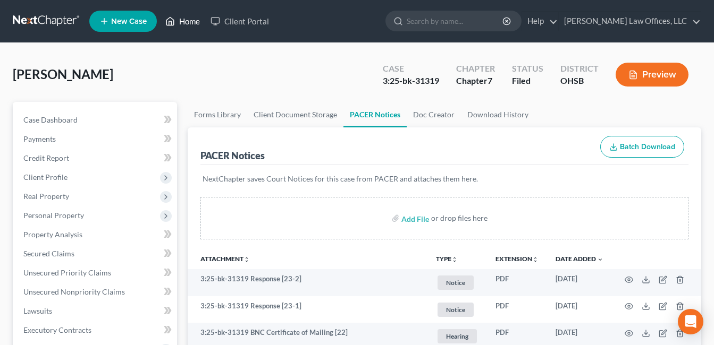
click at [195, 21] on link "Home" at bounding box center [182, 21] width 45 height 19
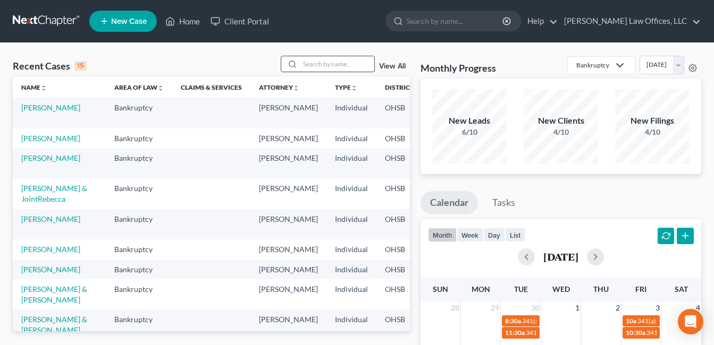
click at [319, 64] on input "search" at bounding box center [337, 63] width 74 height 15
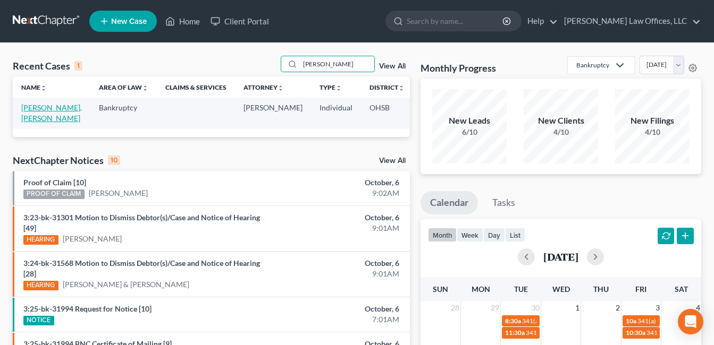
type input "[PERSON_NAME]"
click at [25, 118] on link "[PERSON_NAME], [PERSON_NAME]" at bounding box center [51, 113] width 61 height 20
select select "1"
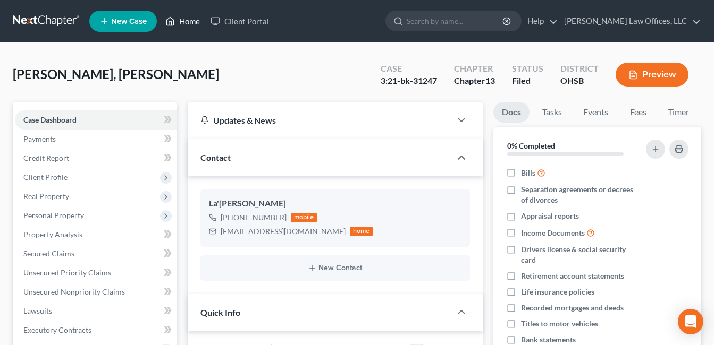
click at [190, 17] on link "Home" at bounding box center [182, 21] width 45 height 19
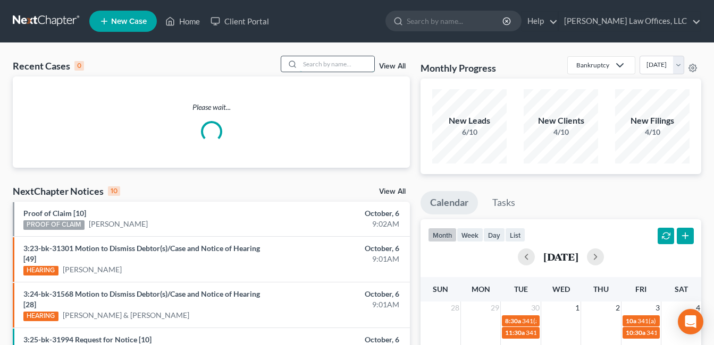
click at [323, 62] on input "search" at bounding box center [337, 63] width 74 height 15
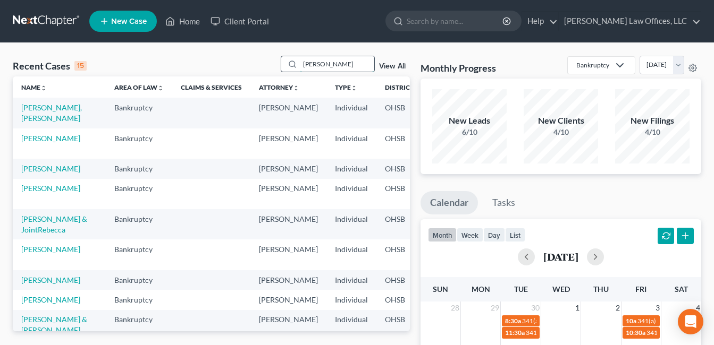
type input "[PERSON_NAME]"
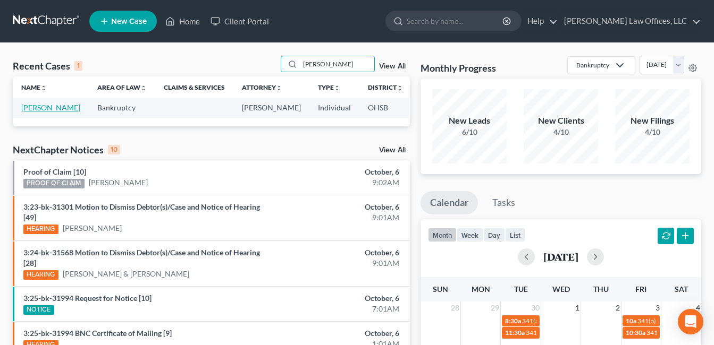
click at [29, 108] on link "[PERSON_NAME]" at bounding box center [50, 107] width 59 height 9
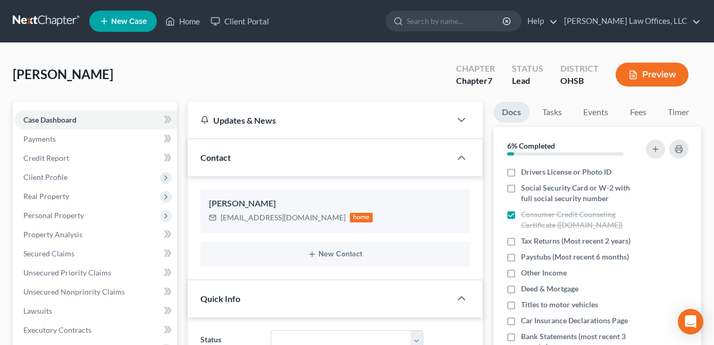
scroll to position [372, 0]
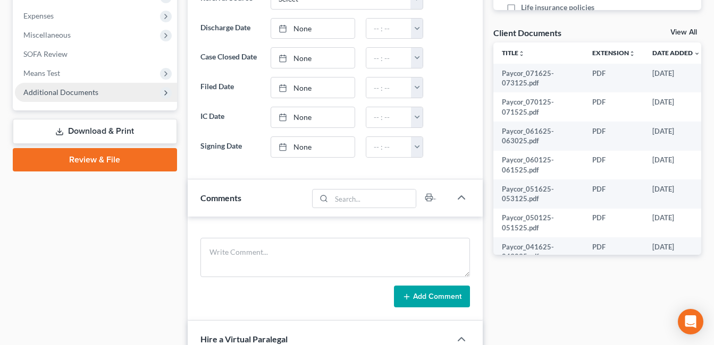
click at [83, 90] on span "Additional Documents" at bounding box center [60, 92] width 75 height 9
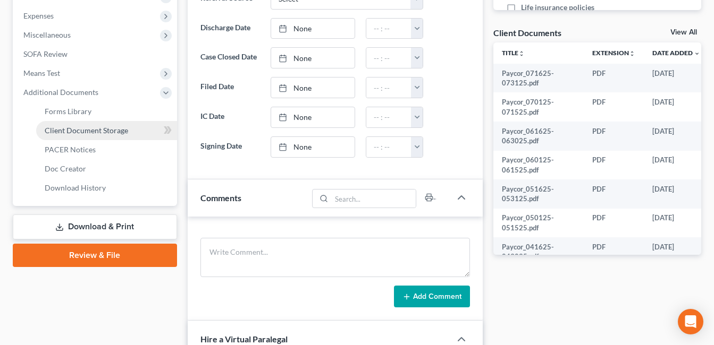
click at [93, 133] on span "Client Document Storage" at bounding box center [86, 130] width 83 height 9
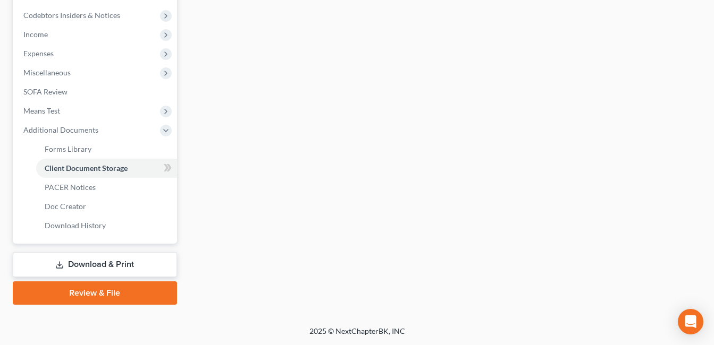
scroll to position [333, 0]
select select "7"
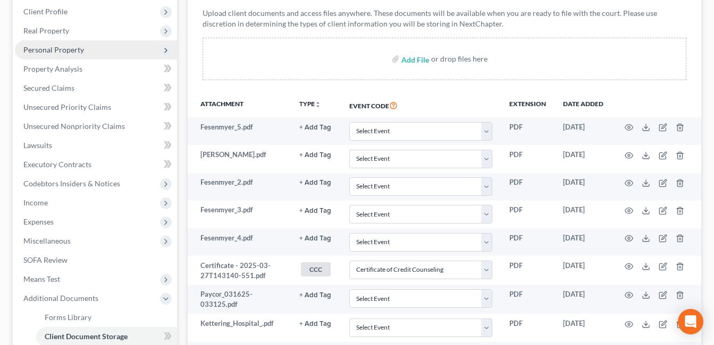
scroll to position [105, 0]
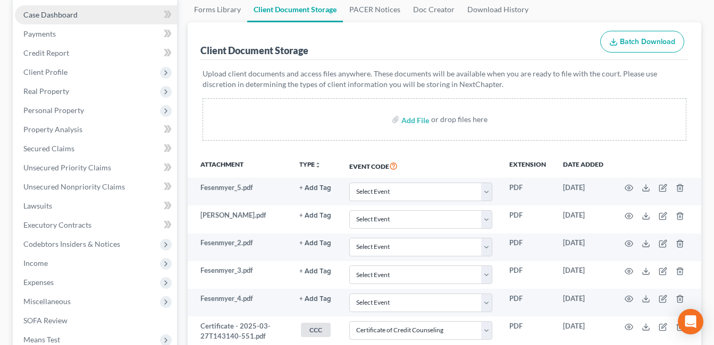
click at [77, 18] on link "Case Dashboard" at bounding box center [96, 14] width 162 height 19
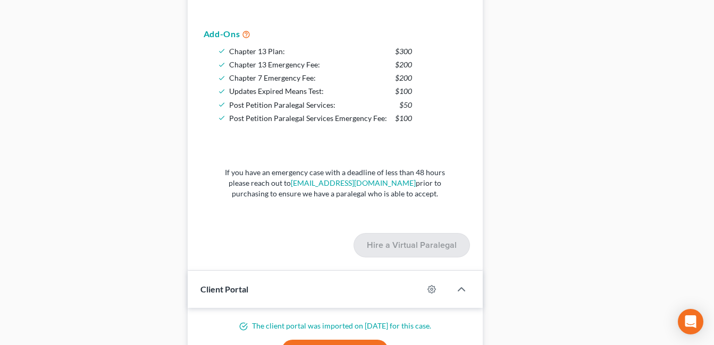
scroll to position [1116, 0]
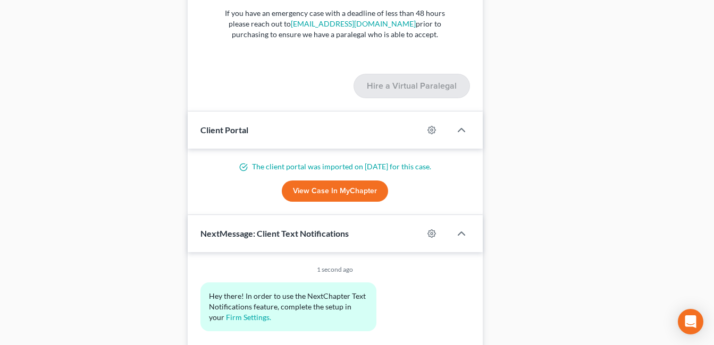
click at [365, 195] on link "View Case in MyChapter" at bounding box center [335, 191] width 106 height 21
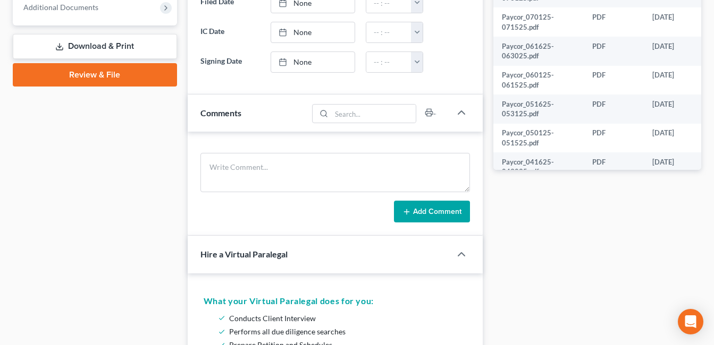
scroll to position [420, 0]
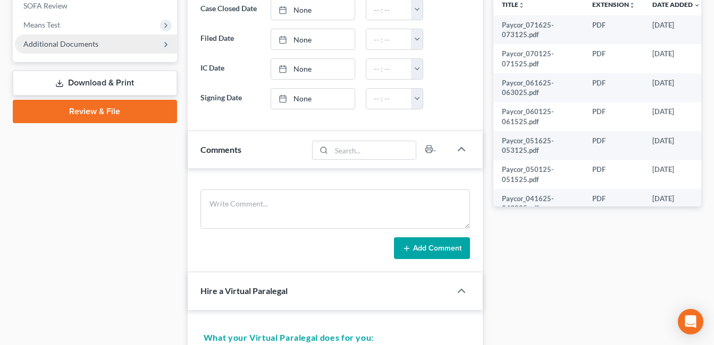
click at [82, 41] on span "Additional Documents" at bounding box center [60, 43] width 75 height 9
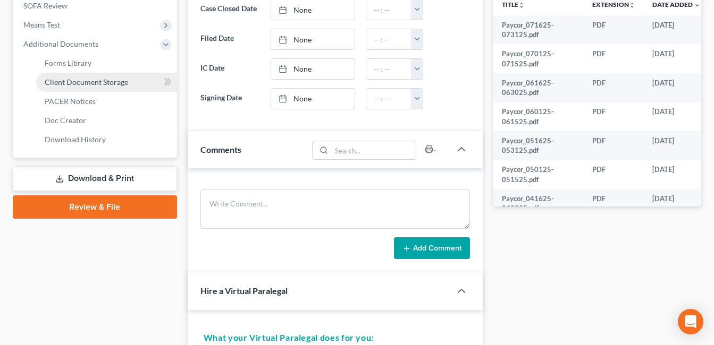
click at [121, 83] on span "Client Document Storage" at bounding box center [86, 82] width 83 height 9
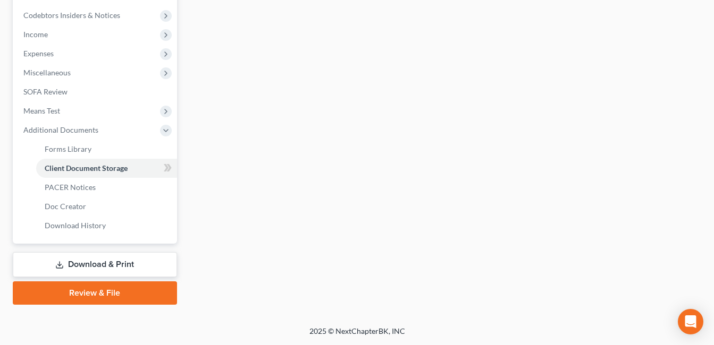
scroll to position [317, 0]
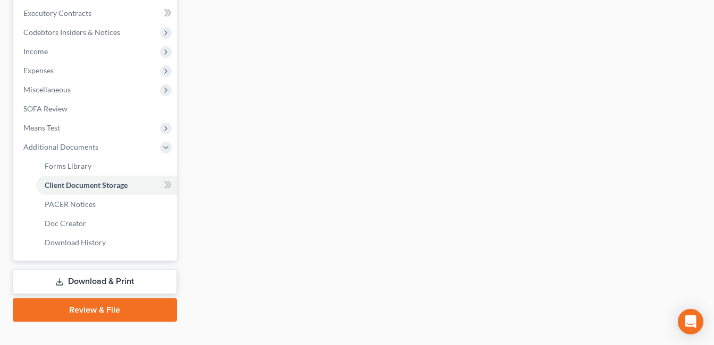
select select "7"
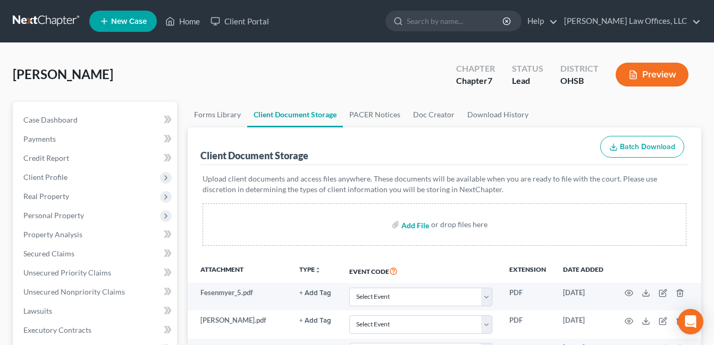
type input "C:\fakepath\[PERSON_NAME].pdf"
select select "7"
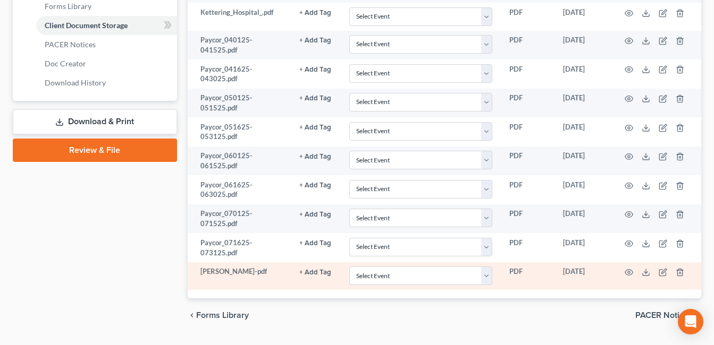
click at [314, 271] on button "+ Add Tag" at bounding box center [315, 272] width 32 height 7
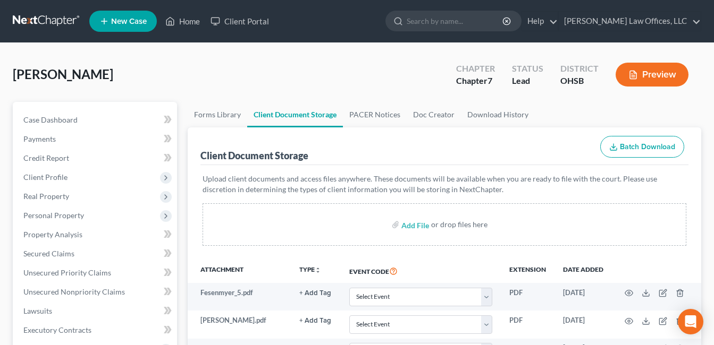
scroll to position [638, 0]
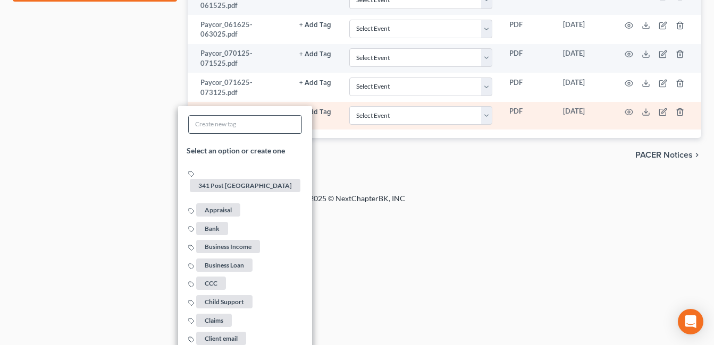
click at [221, 131] on input "text" at bounding box center [245, 125] width 113 height 18
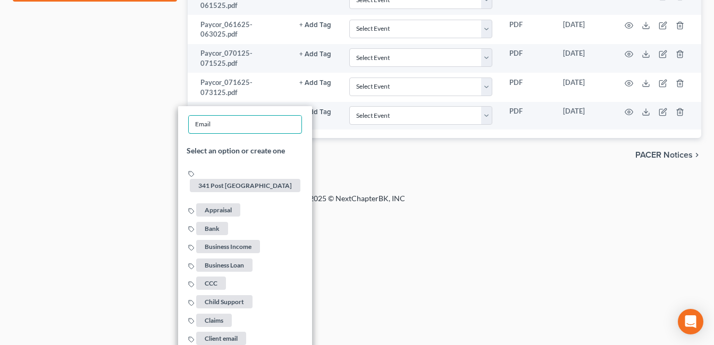
type input "Email"
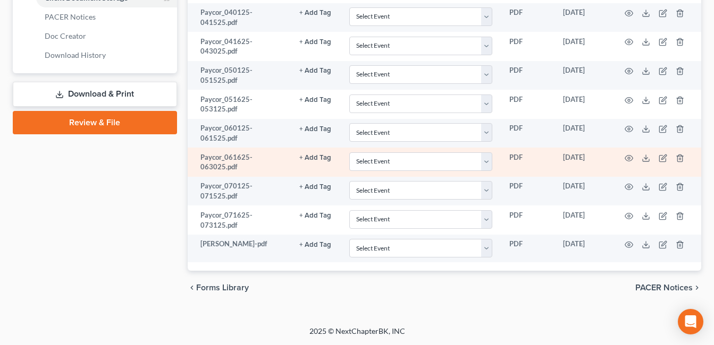
scroll to position [505, 0]
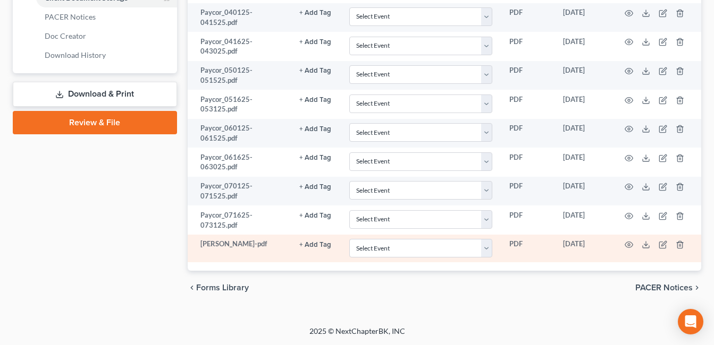
click at [310, 247] on button "+ Add Tag" at bounding box center [315, 245] width 32 height 7
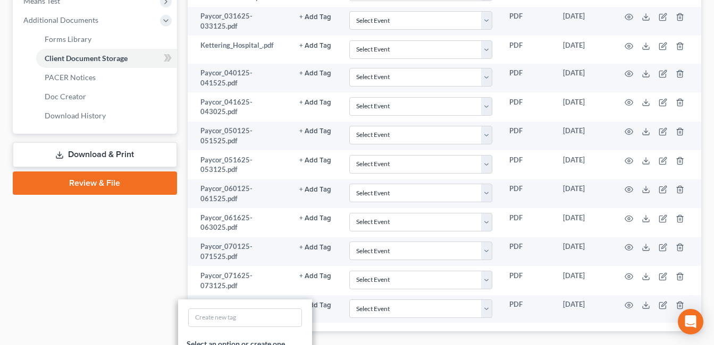
scroll to position [581, 0]
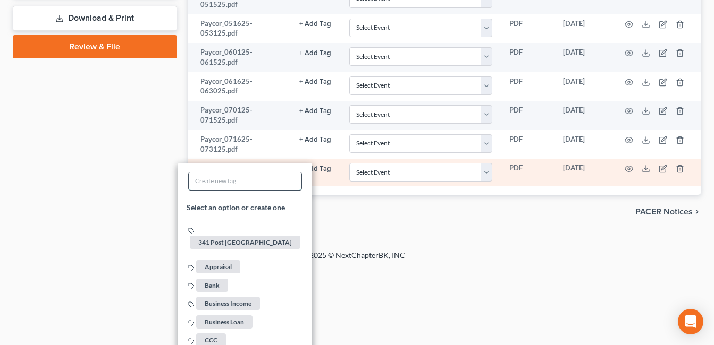
click at [264, 180] on input "text" at bounding box center [245, 182] width 113 height 18
type input "Email"
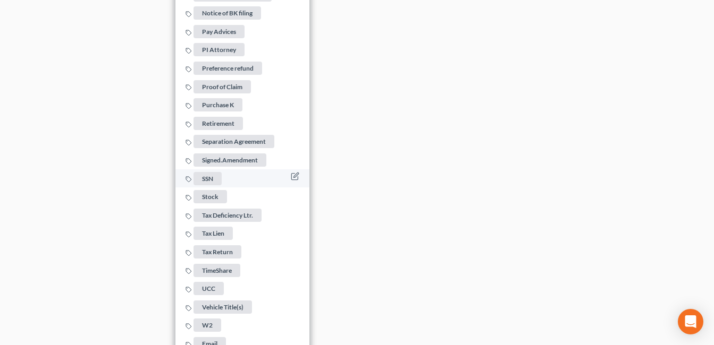
scroll to position [1363, 0]
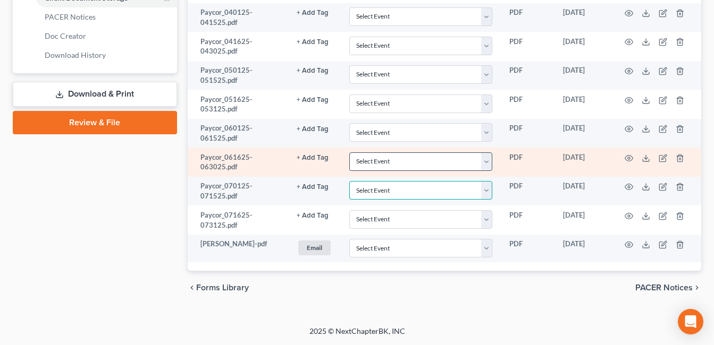
scroll to position [505, 0]
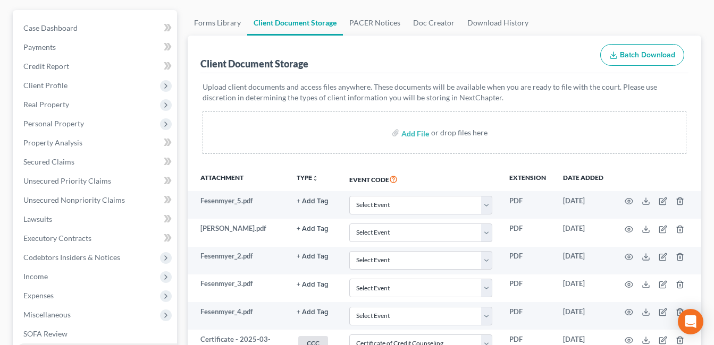
scroll to position [0, 0]
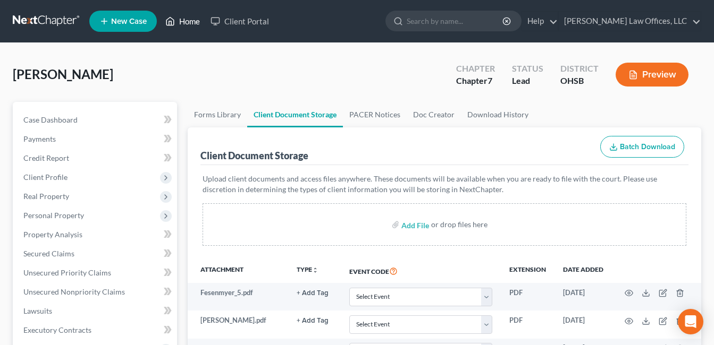
click at [187, 20] on link "Home" at bounding box center [182, 21] width 45 height 19
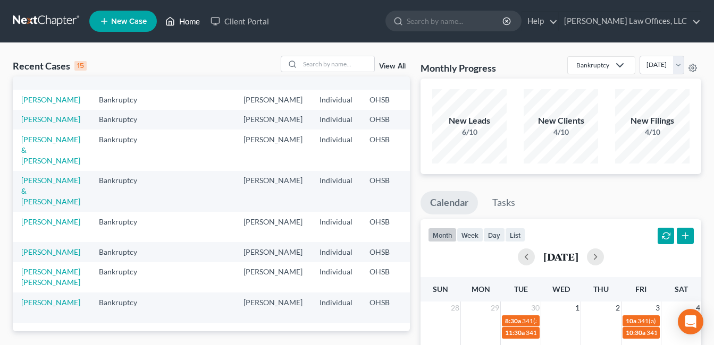
scroll to position [272, 0]
click at [33, 267] on link "[PERSON_NAME] [PERSON_NAME]" at bounding box center [50, 277] width 59 height 20
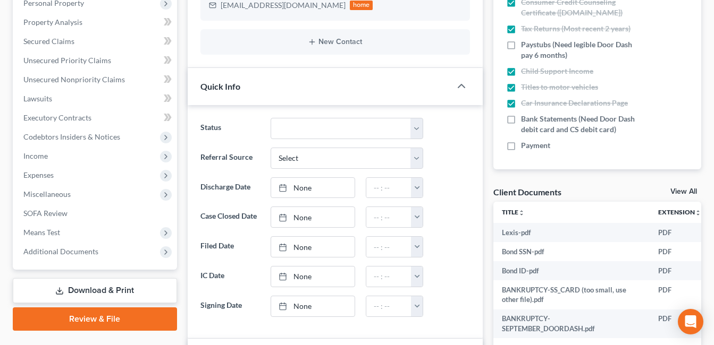
scroll to position [266, 0]
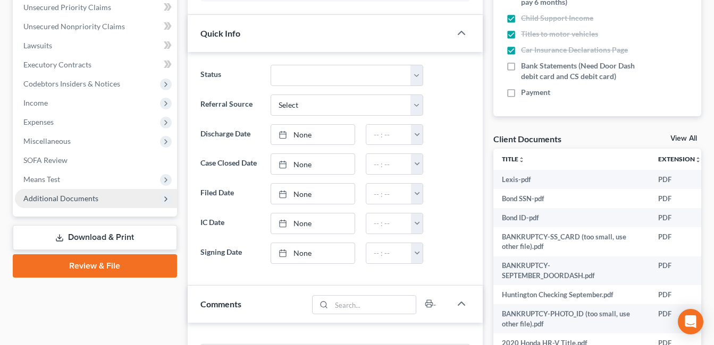
click at [58, 200] on span "Additional Documents" at bounding box center [60, 198] width 75 height 9
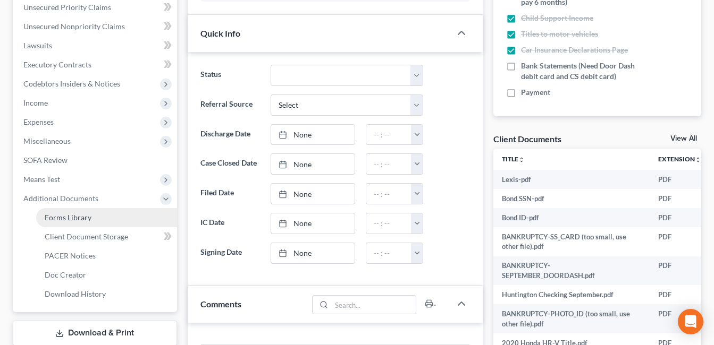
click at [68, 218] on span "Forms Library" at bounding box center [68, 217] width 47 height 9
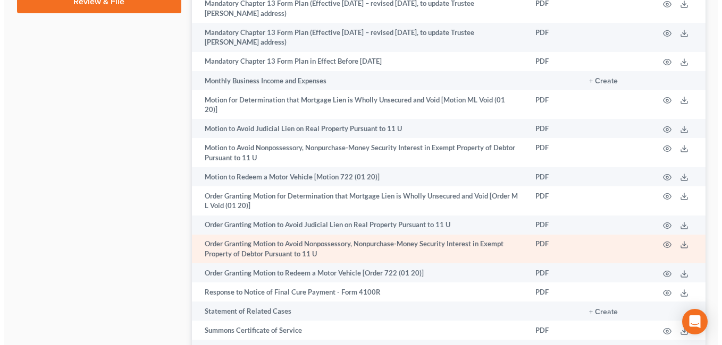
scroll to position [638, 0]
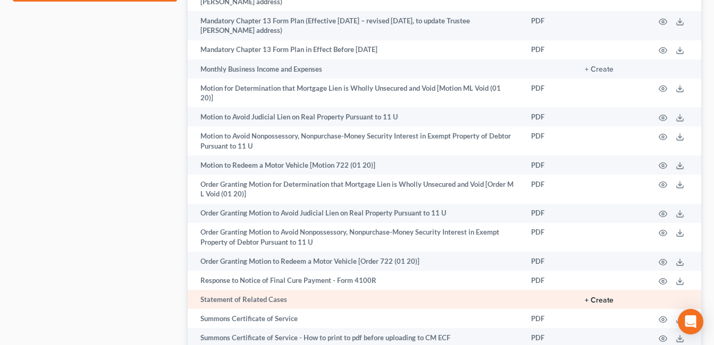
click at [602, 297] on button "+ Create" at bounding box center [599, 300] width 29 height 7
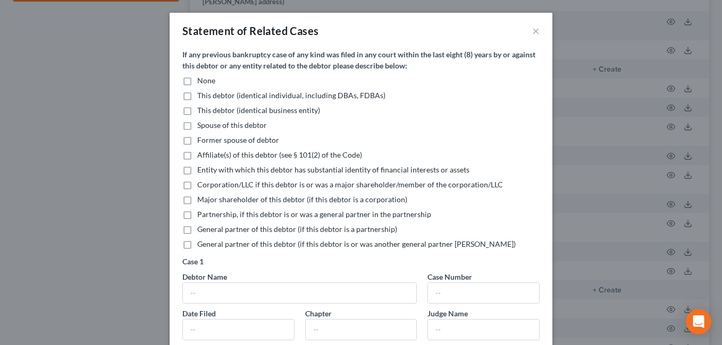
click at [197, 94] on label "This debtor (identical individual, including DBAs, FDBAs)" at bounding box center [291, 95] width 188 height 11
click at [201, 94] on input "This debtor (identical individual, including DBAs, FDBAs)" at bounding box center [204, 93] width 7 height 7
checkbox input "true"
click at [197, 84] on label "None" at bounding box center [206, 80] width 18 height 11
click at [201, 82] on input "None" at bounding box center [204, 78] width 7 height 7
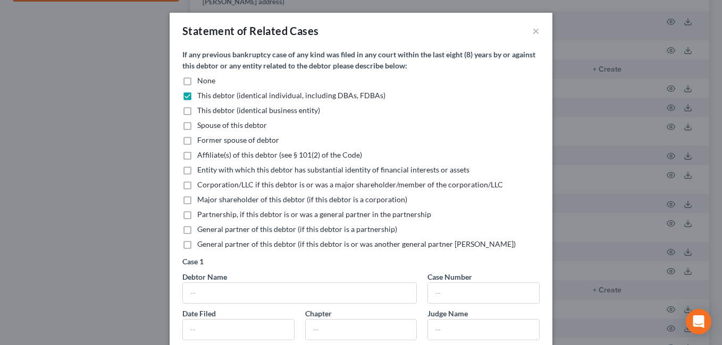
checkbox input "true"
click at [197, 97] on label "This debtor (identical individual, including DBAs, FDBAs)" at bounding box center [291, 95] width 188 height 11
click at [201, 97] on input "This debtor (identical individual, including DBAs, FDBAs)" at bounding box center [204, 93] width 7 height 7
checkbox input "false"
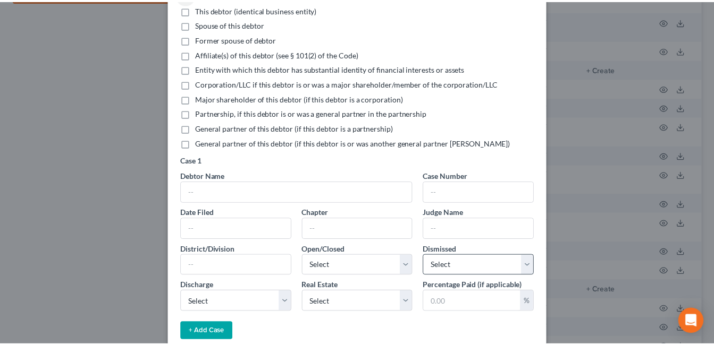
scroll to position [209, 0]
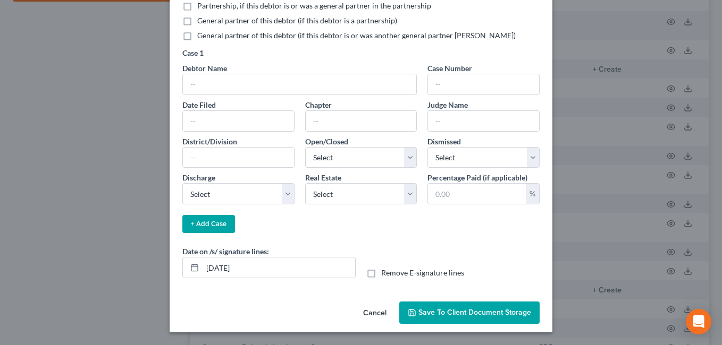
drag, startPoint x: 450, startPoint y: 312, endPoint x: 435, endPoint y: 299, distance: 19.6
click at [449, 312] on span "Save to Client Document Storage" at bounding box center [474, 312] width 113 height 9
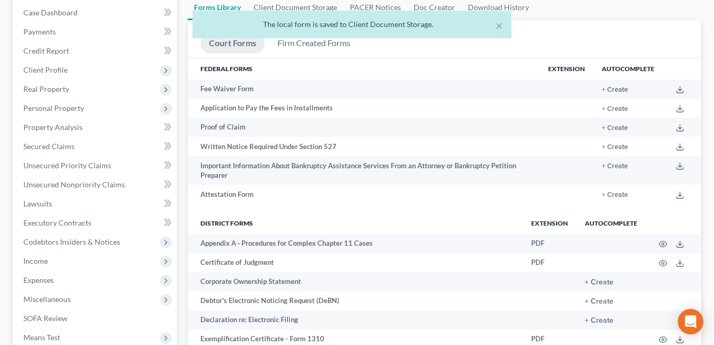
scroll to position [0, 0]
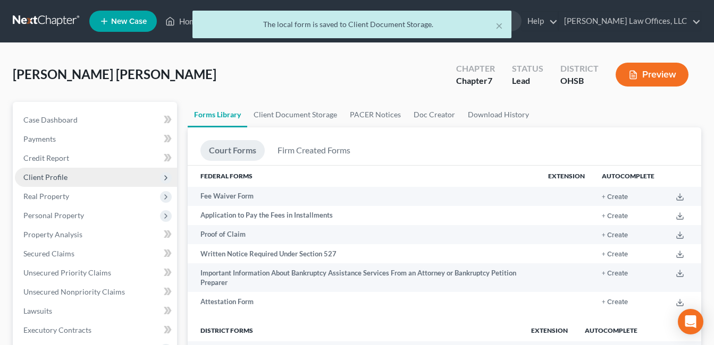
click at [56, 179] on span "Client Profile" at bounding box center [45, 177] width 44 height 9
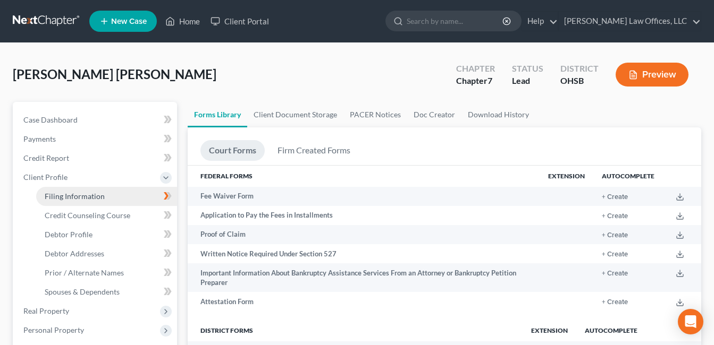
click at [82, 194] on span "Filing Information" at bounding box center [75, 196] width 60 height 9
select select "1"
select select "0"
select select "62"
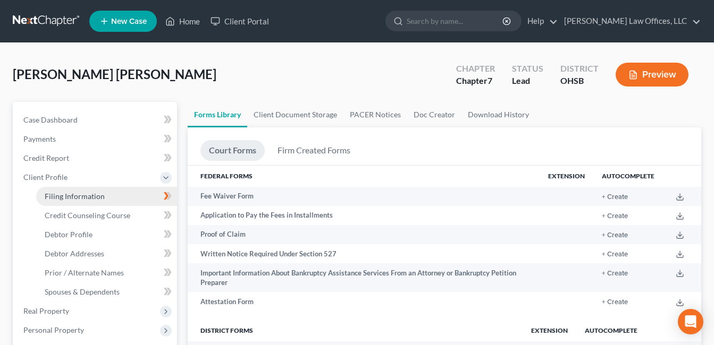
select select "0"
select select "36"
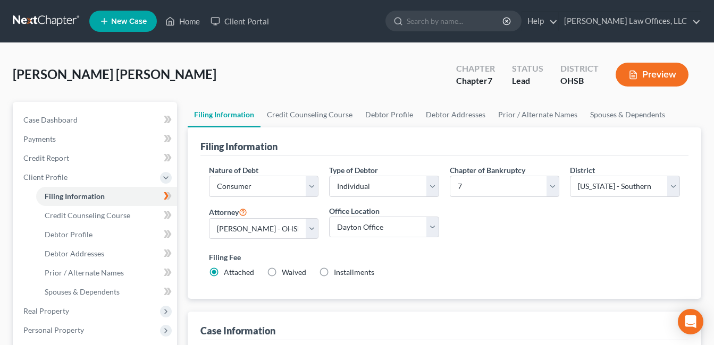
click at [334, 272] on label "Installments Installments" at bounding box center [354, 272] width 40 height 11
click at [338, 272] on input "Installments Installments" at bounding box center [341, 270] width 7 height 7
radio input "true"
radio input "false"
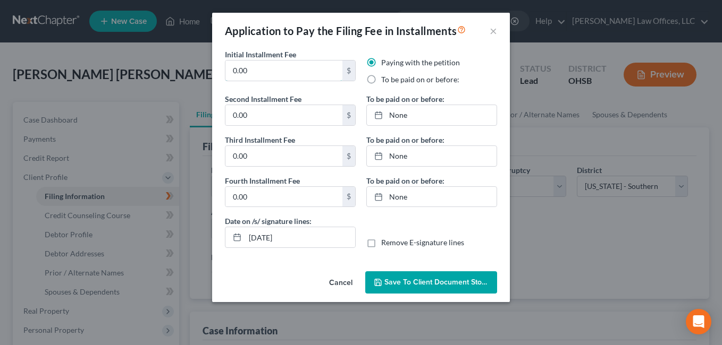
drag, startPoint x: 253, startPoint y: 75, endPoint x: 208, endPoint y: 75, distance: 45.7
click at [214, 74] on div "Initial Installment Fee 0.00 $ Paying with the petition To be paid on or before…" at bounding box center [361, 158] width 298 height 218
type input "112.00"
click at [381, 81] on label "To be paid on or before:" at bounding box center [420, 79] width 78 height 11
click at [385, 81] on input "To be paid on or before:" at bounding box center [388, 77] width 7 height 7
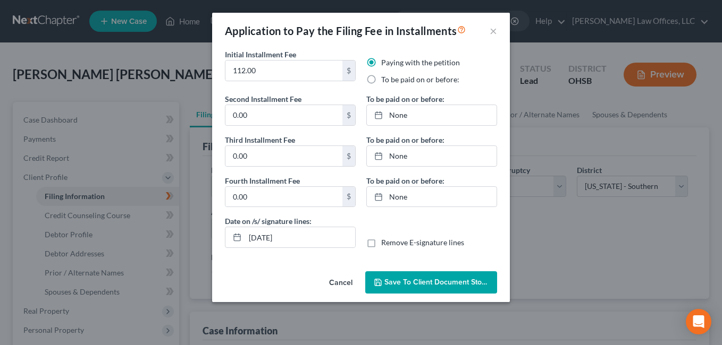
radio input "true"
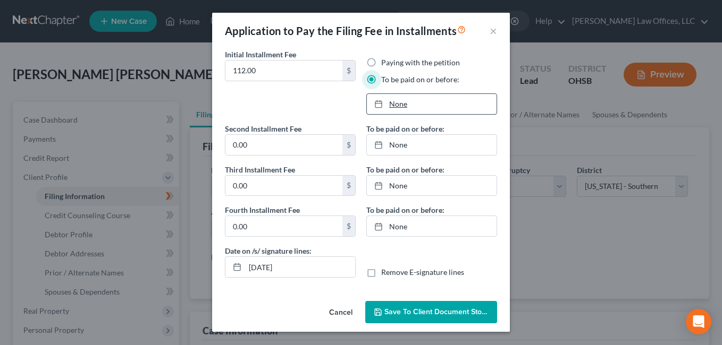
click at [401, 105] on link "None" at bounding box center [432, 104] width 130 height 20
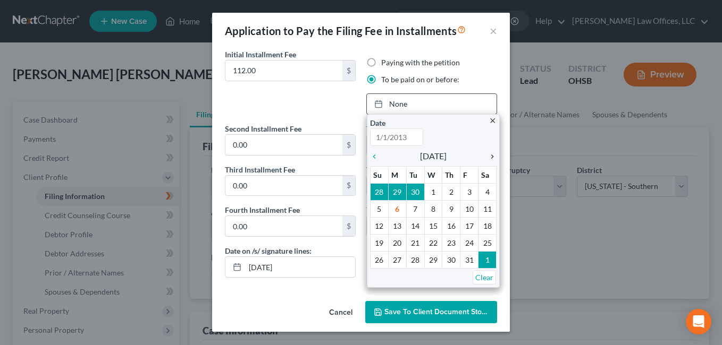
click at [493, 157] on icon "chevron_right" at bounding box center [490, 157] width 14 height 9
type input "[DATE]"
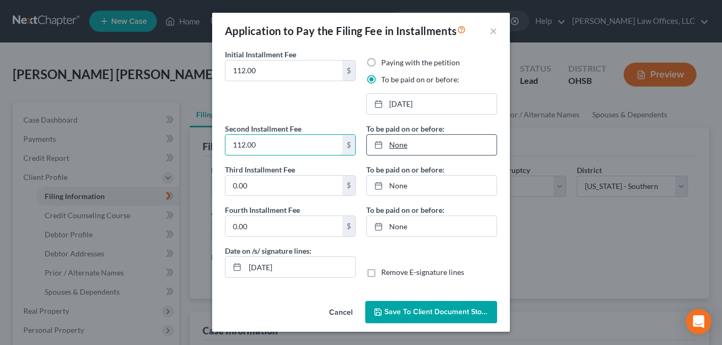
type input "112.00"
click at [399, 146] on link "None" at bounding box center [432, 145] width 130 height 20
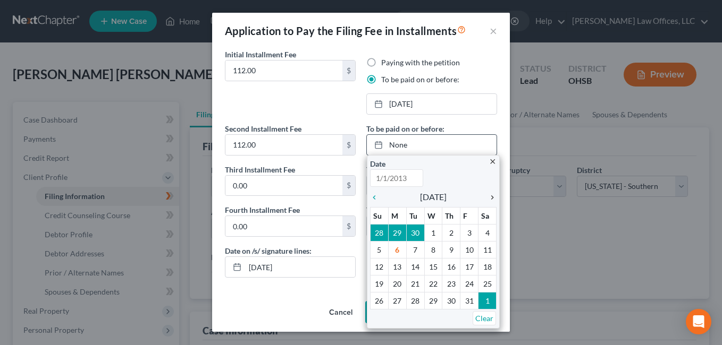
click at [492, 199] on icon "chevron_right" at bounding box center [490, 197] width 14 height 9
type input "[DATE]"
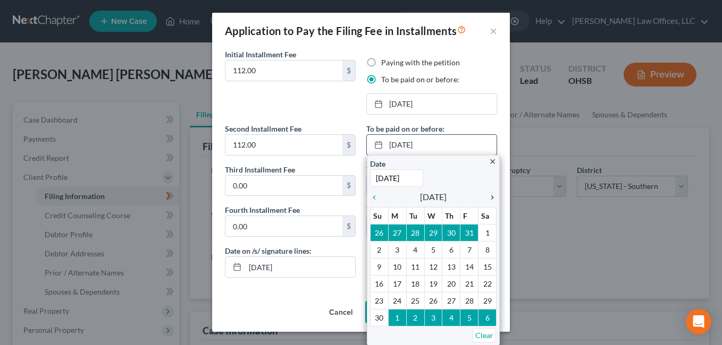
click at [492, 198] on icon "chevron_right" at bounding box center [490, 197] width 14 height 9
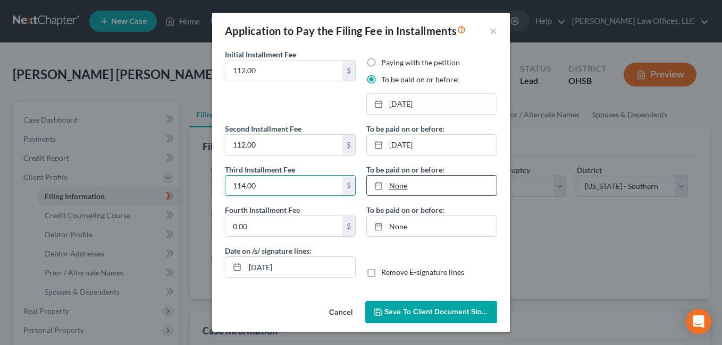
type input "114.00"
click at [399, 186] on link "None" at bounding box center [432, 186] width 130 height 20
type input "[DATE]"
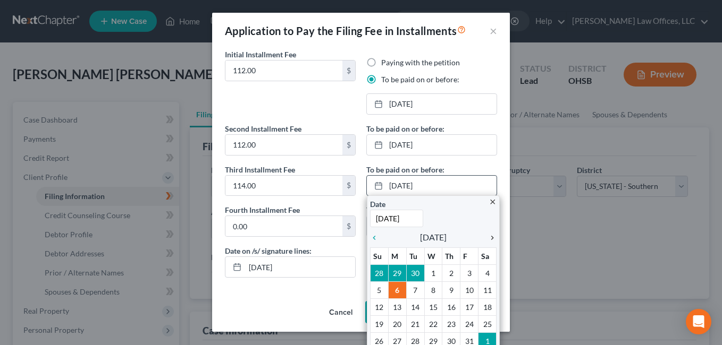
click at [485, 236] on icon "chevron_right" at bounding box center [490, 238] width 14 height 9
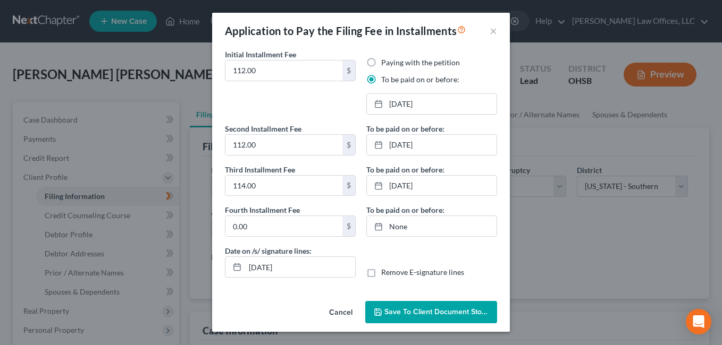
click at [403, 308] on span "Save to Client Document Storage" at bounding box center [440, 312] width 113 height 9
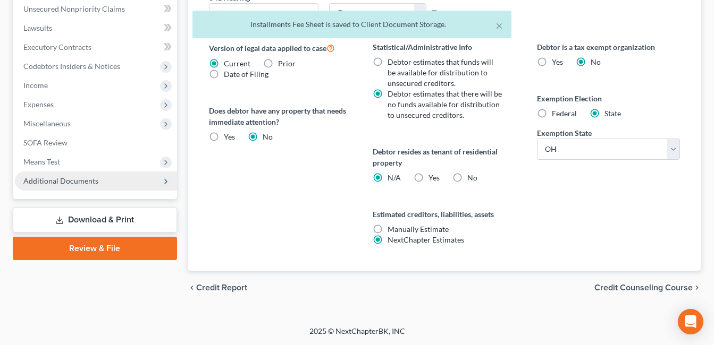
click at [102, 182] on span "Additional Documents" at bounding box center [96, 181] width 162 height 19
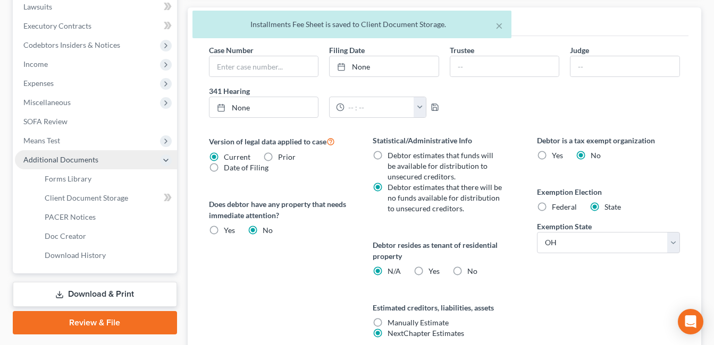
scroll to position [283, 0]
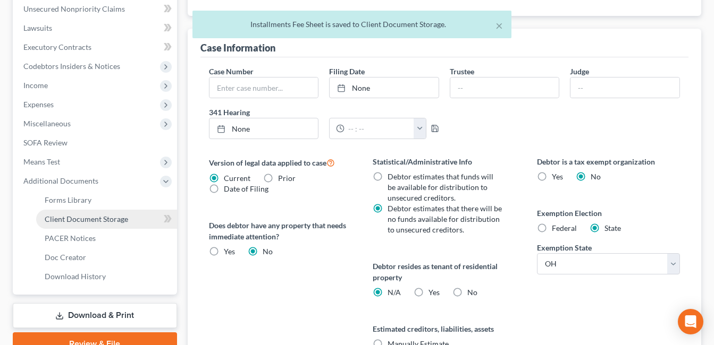
click at [99, 221] on span "Client Document Storage" at bounding box center [86, 219] width 83 height 9
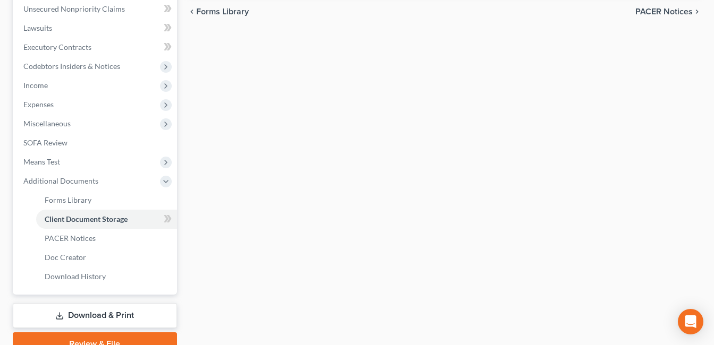
scroll to position [229, 0]
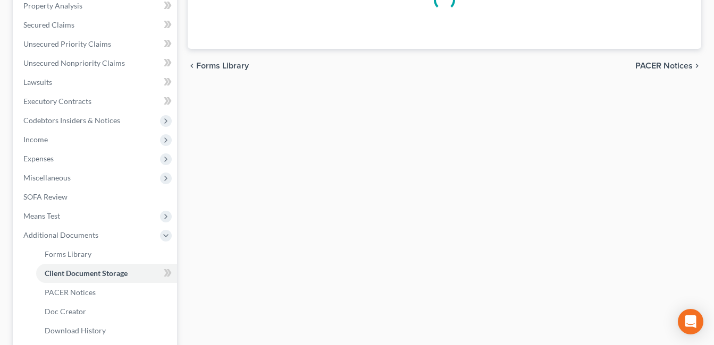
select select "7"
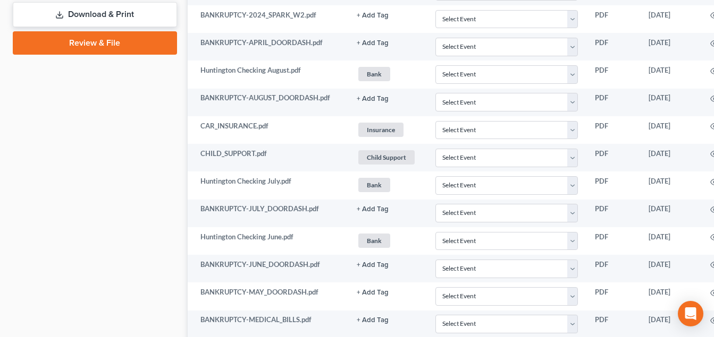
scroll to position [950, 0]
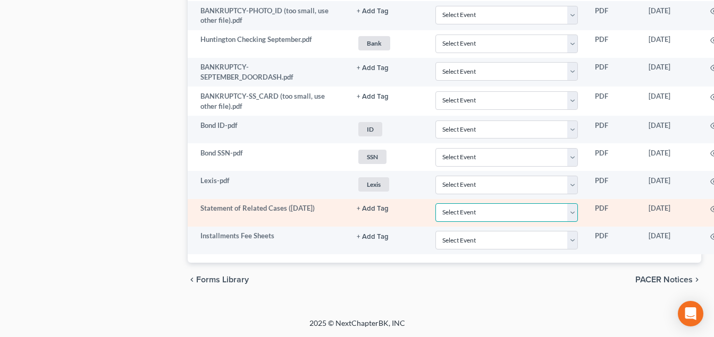
drag, startPoint x: 573, startPoint y: 212, endPoint x: 563, endPoint y: 201, distance: 14.3
click at [573, 212] on select "Select Event 20 Largest Unsecured Creditors Amended Document Amended List of Cr…" at bounding box center [506, 213] width 143 height 19
select select "52"
click at [436, 204] on select "Select Event 20 Largest Unsecured Creditors Amended Document Amended List of Cr…" at bounding box center [506, 213] width 143 height 19
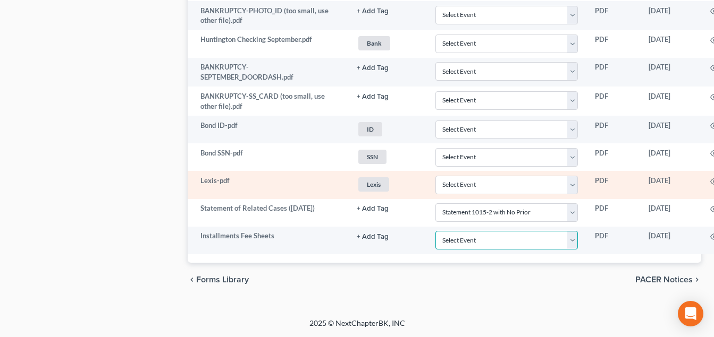
click at [574, 239] on select "Select Event 20 Largest Unsecured Creditors Amended Document Amended List of Cr…" at bounding box center [506, 240] width 143 height 19
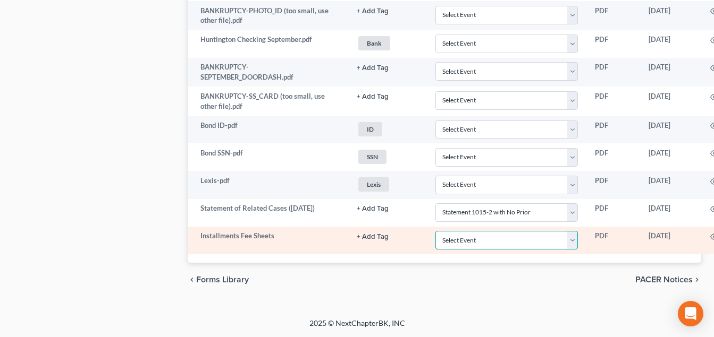
select select "37"
click at [436, 231] on select "Select Event 20 Largest Unsecured Creditors Amended Document Amended List of Cr…" at bounding box center [506, 240] width 143 height 19
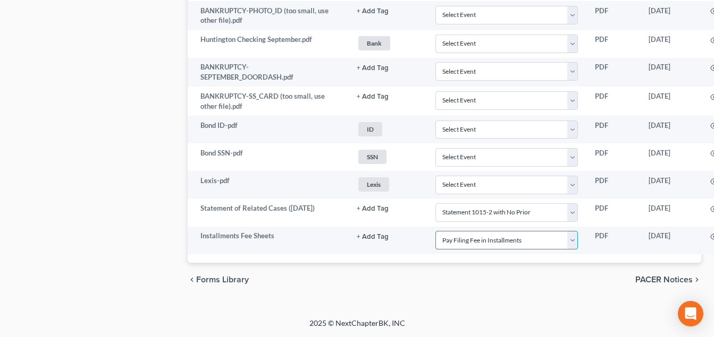
scroll to position [950, 74]
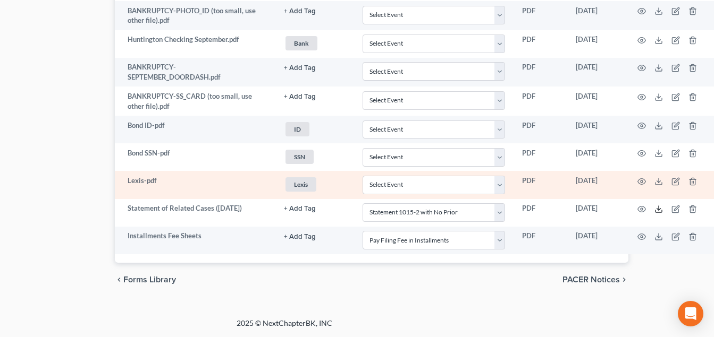
drag, startPoint x: 660, startPoint y: 209, endPoint x: 517, endPoint y: 189, distance: 144.4
click at [660, 209] on polyline at bounding box center [659, 210] width 4 height 2
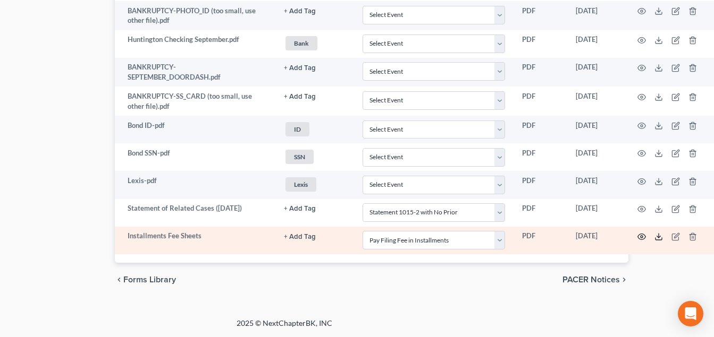
drag, startPoint x: 660, startPoint y: 236, endPoint x: 639, endPoint y: 236, distance: 21.3
click at [660, 236] on icon at bounding box center [658, 237] width 9 height 9
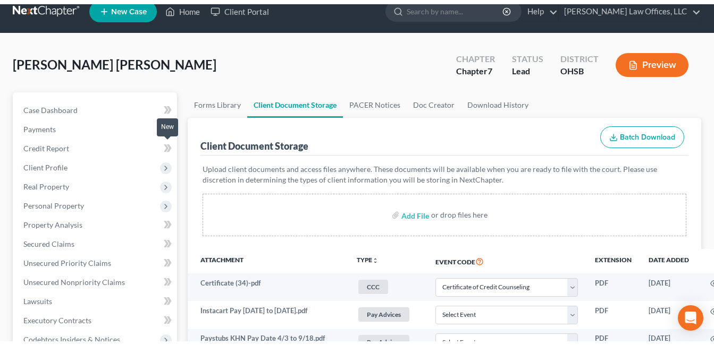
scroll to position [0, 0]
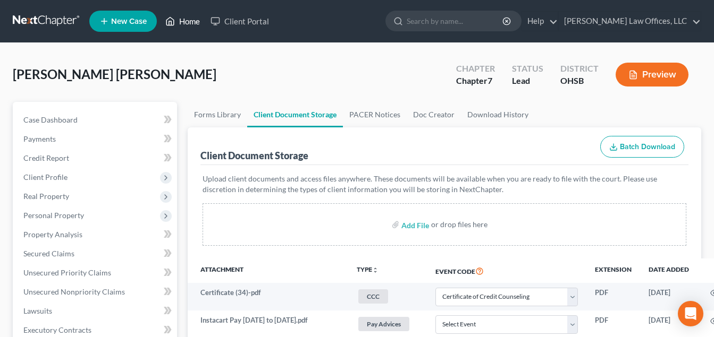
click at [188, 22] on link "Home" at bounding box center [182, 21] width 45 height 19
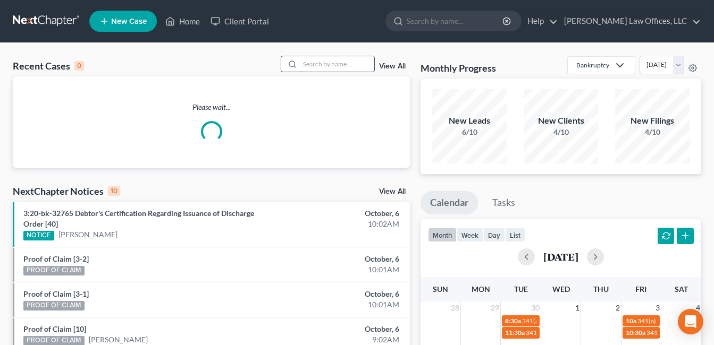
click at [322, 66] on input "search" at bounding box center [337, 63] width 74 height 15
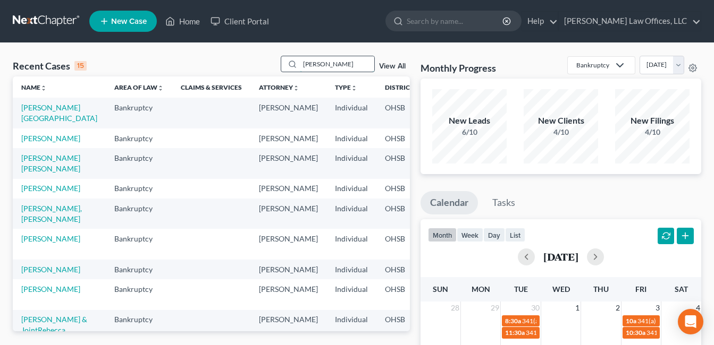
type input "[PERSON_NAME]"
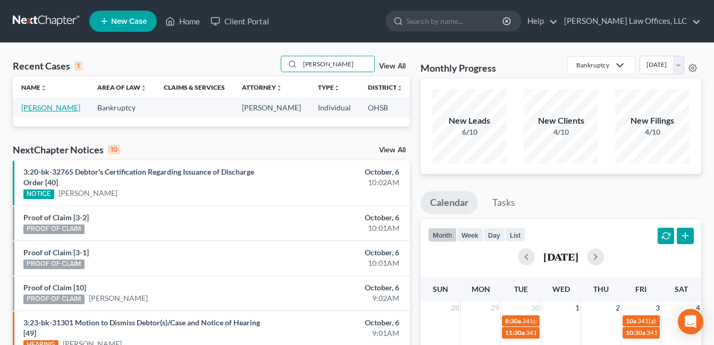
click at [39, 107] on link "[PERSON_NAME]" at bounding box center [50, 107] width 59 height 9
select select "5"
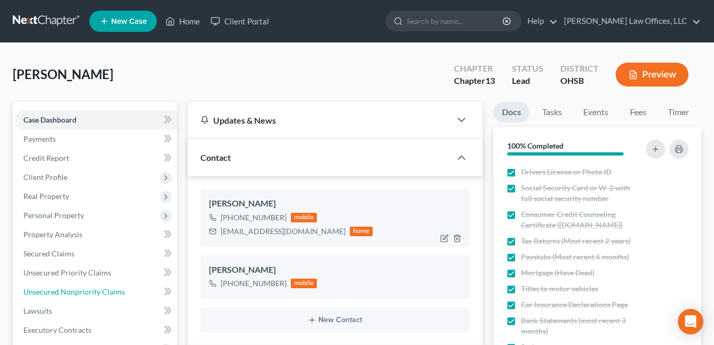
drag, startPoint x: 58, startPoint y: 289, endPoint x: 298, endPoint y: 207, distance: 253.3
click at [58, 289] on span "Unsecured Nonpriority Claims" at bounding box center [74, 292] width 102 height 9
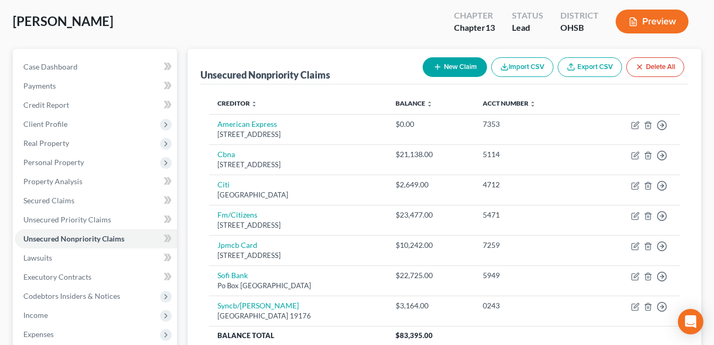
scroll to position [64, 0]
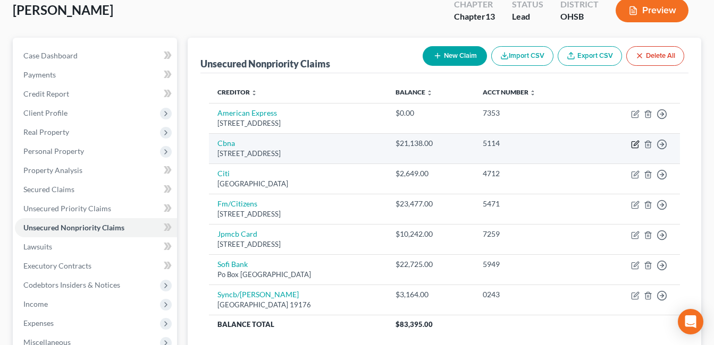
click at [635, 141] on icon "button" at bounding box center [635, 144] width 9 height 9
select select "43"
select select "2"
select select "0"
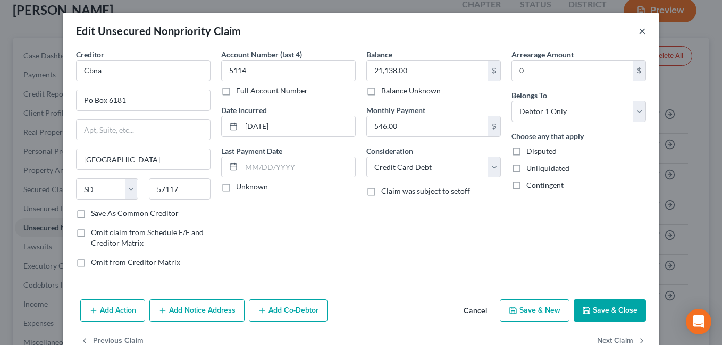
click at [638, 32] on button "×" at bounding box center [641, 30] width 7 height 13
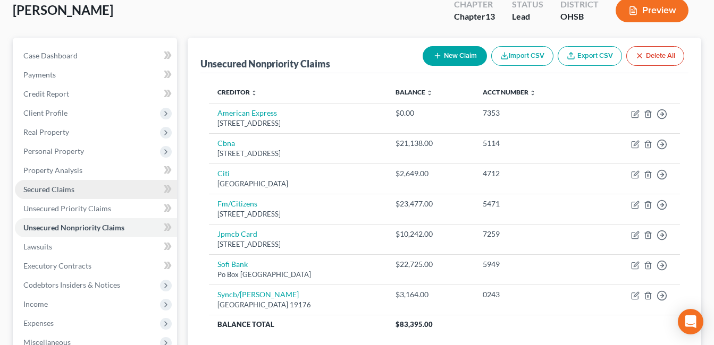
click at [74, 189] on link "Secured Claims" at bounding box center [96, 189] width 162 height 19
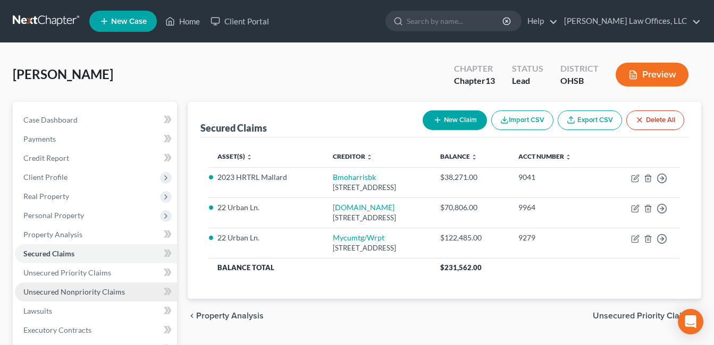
click at [87, 286] on link "Unsecured Nonpriority Claims" at bounding box center [96, 292] width 162 height 19
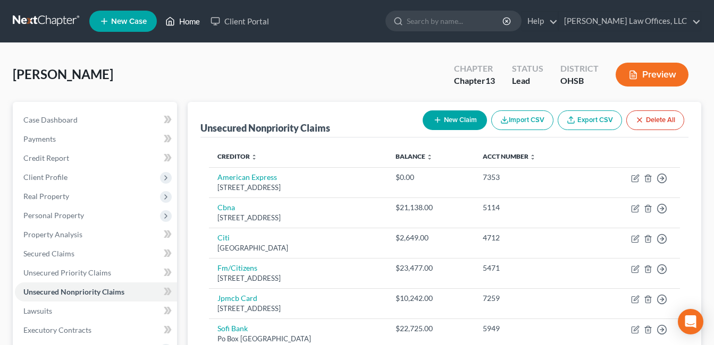
click at [192, 16] on link "Home" at bounding box center [182, 21] width 45 height 19
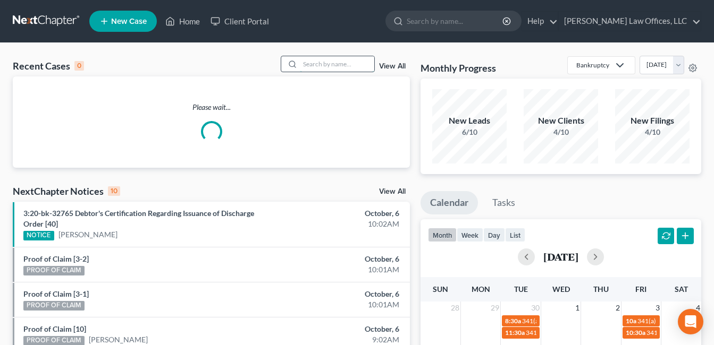
click at [313, 63] on input "search" at bounding box center [337, 63] width 74 height 15
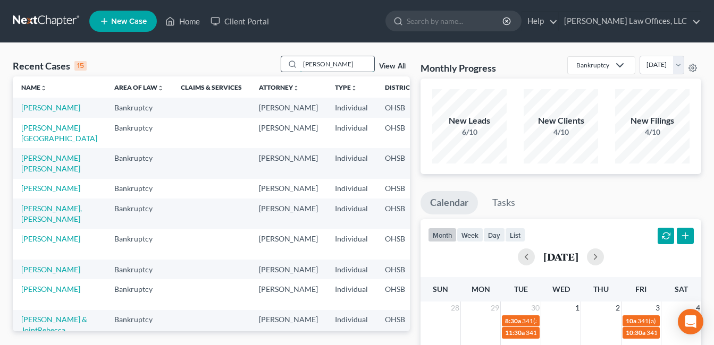
type input "[PERSON_NAME]"
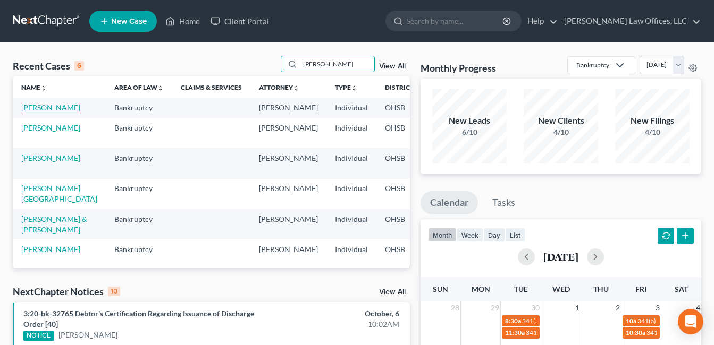
click at [30, 112] on link "[PERSON_NAME]" at bounding box center [50, 107] width 59 height 9
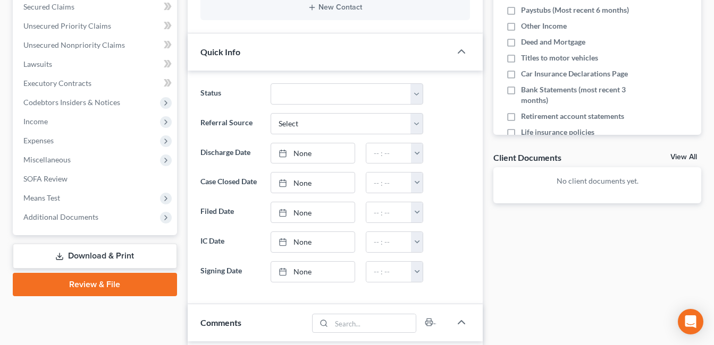
scroll to position [266, 0]
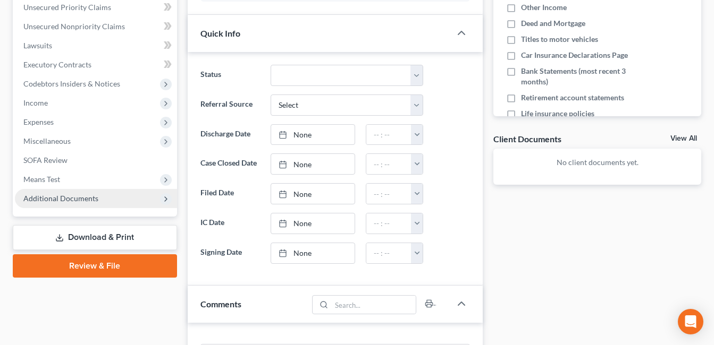
click at [99, 201] on span "Additional Documents" at bounding box center [96, 198] width 162 height 19
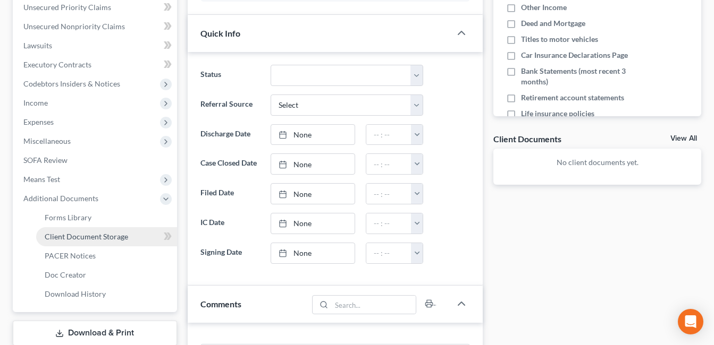
click at [117, 239] on span "Client Document Storage" at bounding box center [86, 236] width 83 height 9
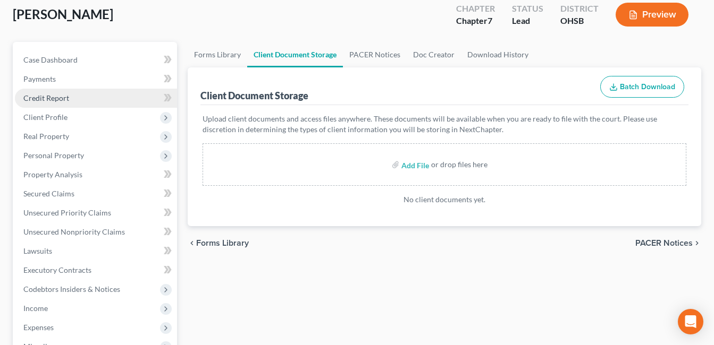
scroll to position [53, 0]
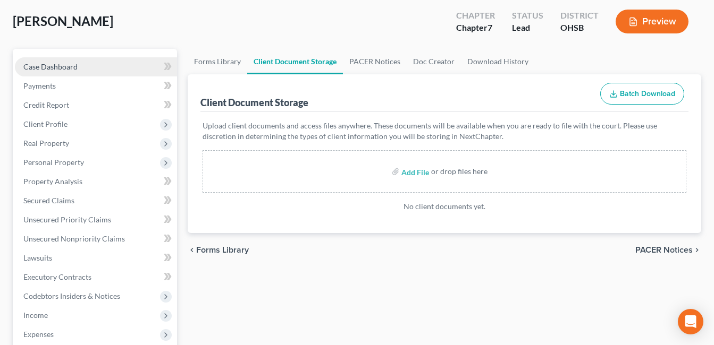
click at [61, 65] on span "Case Dashboard" at bounding box center [50, 66] width 54 height 9
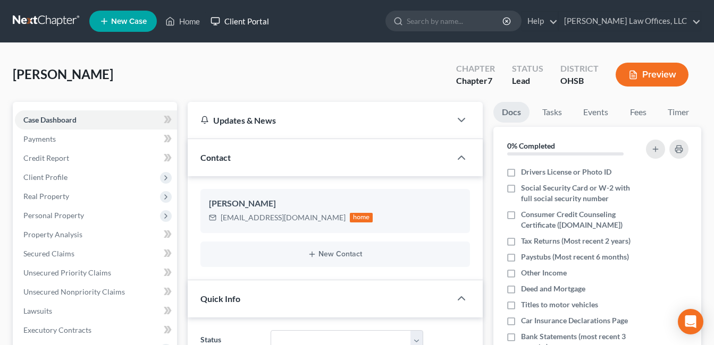
drag, startPoint x: 265, startPoint y: 20, endPoint x: 351, endPoint y: 55, distance: 93.3
click at [265, 20] on link "Client Portal" at bounding box center [239, 21] width 69 height 19
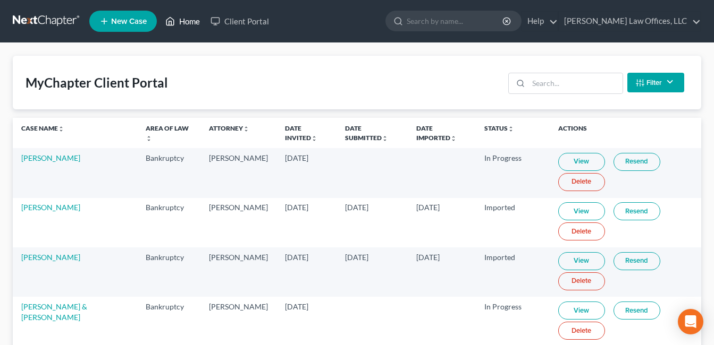
click at [196, 23] on link "Home" at bounding box center [182, 21] width 45 height 19
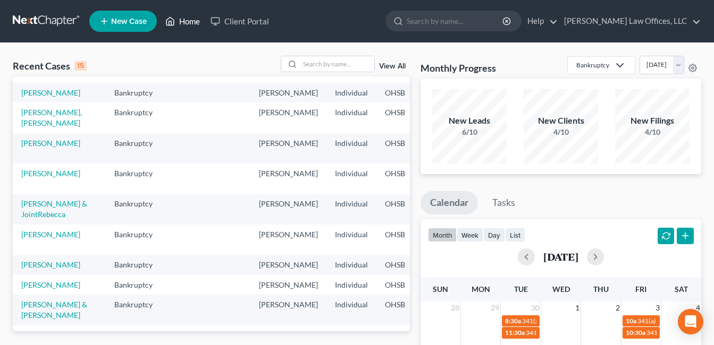
scroll to position [122, 0]
